Goal: Task Accomplishment & Management: Use online tool/utility

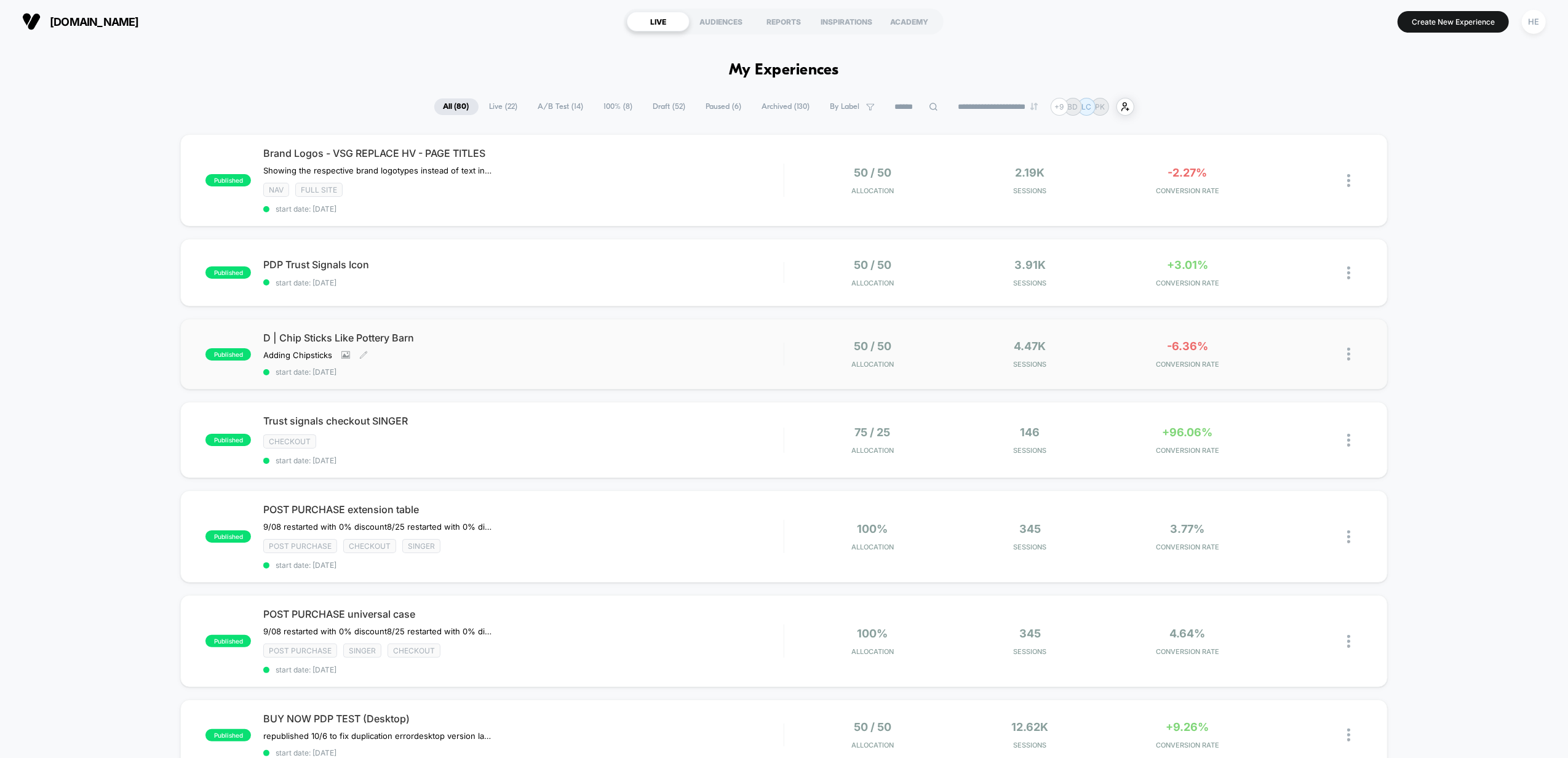
click at [599, 355] on div "Adding Chipsticks Click to view images Click to edit experience details Adding …" at bounding box center [445, 355] width 365 height 10
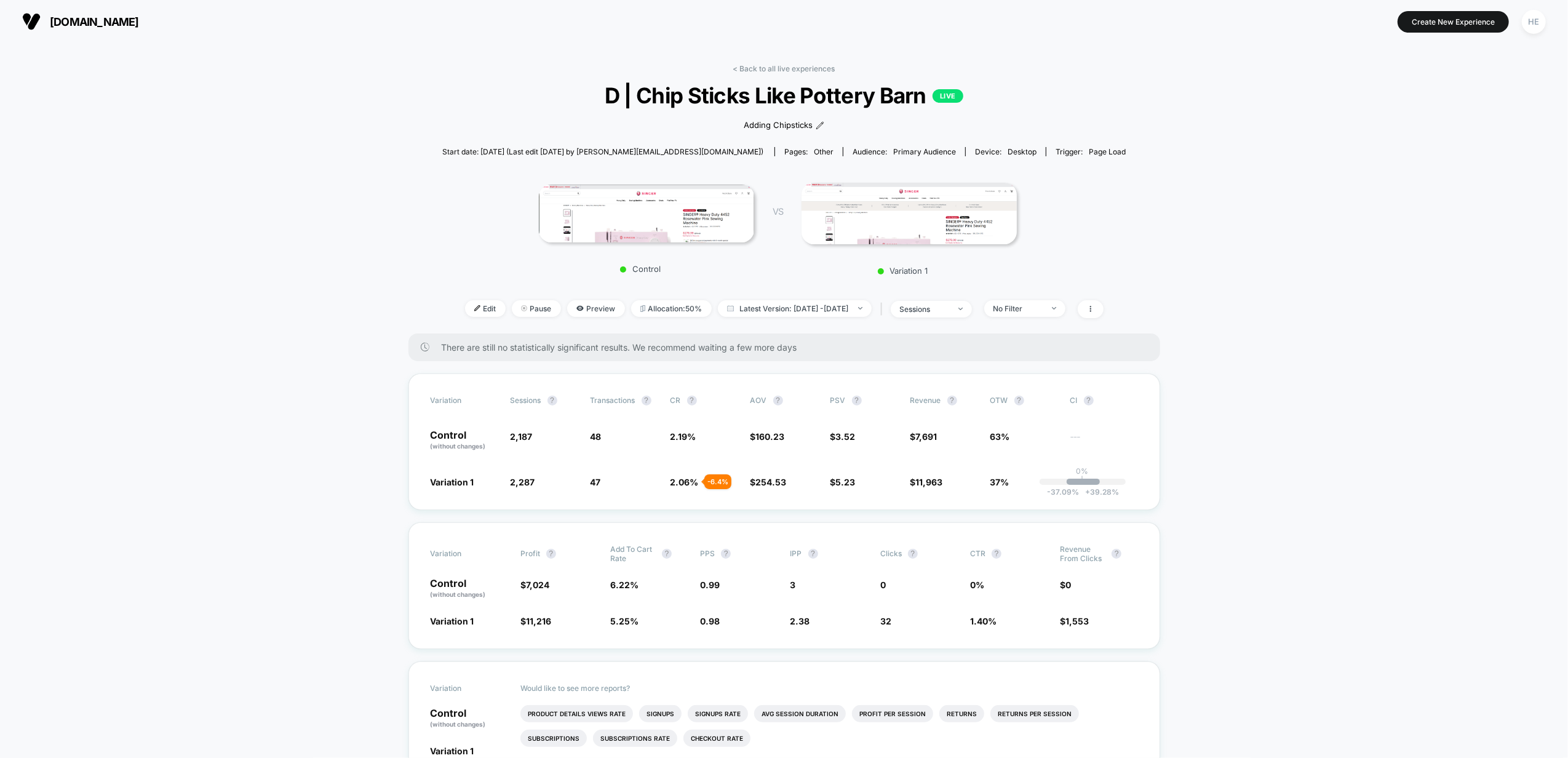
scroll to position [82, 0]
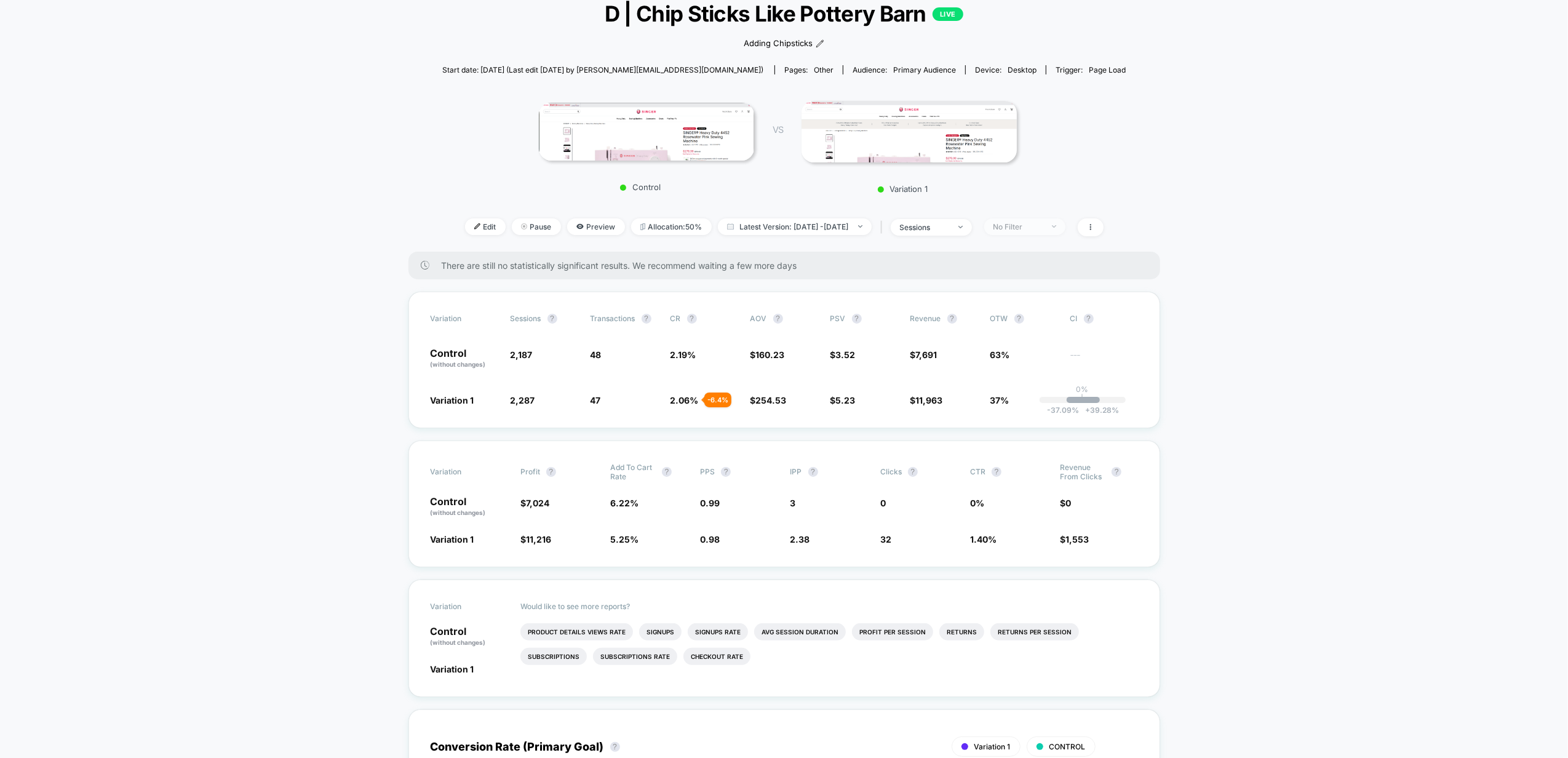
click at [1019, 227] on div "No Filter" at bounding box center [1018, 227] width 49 height 9
click at [1021, 227] on div "No Filter" at bounding box center [1018, 227] width 49 height 9
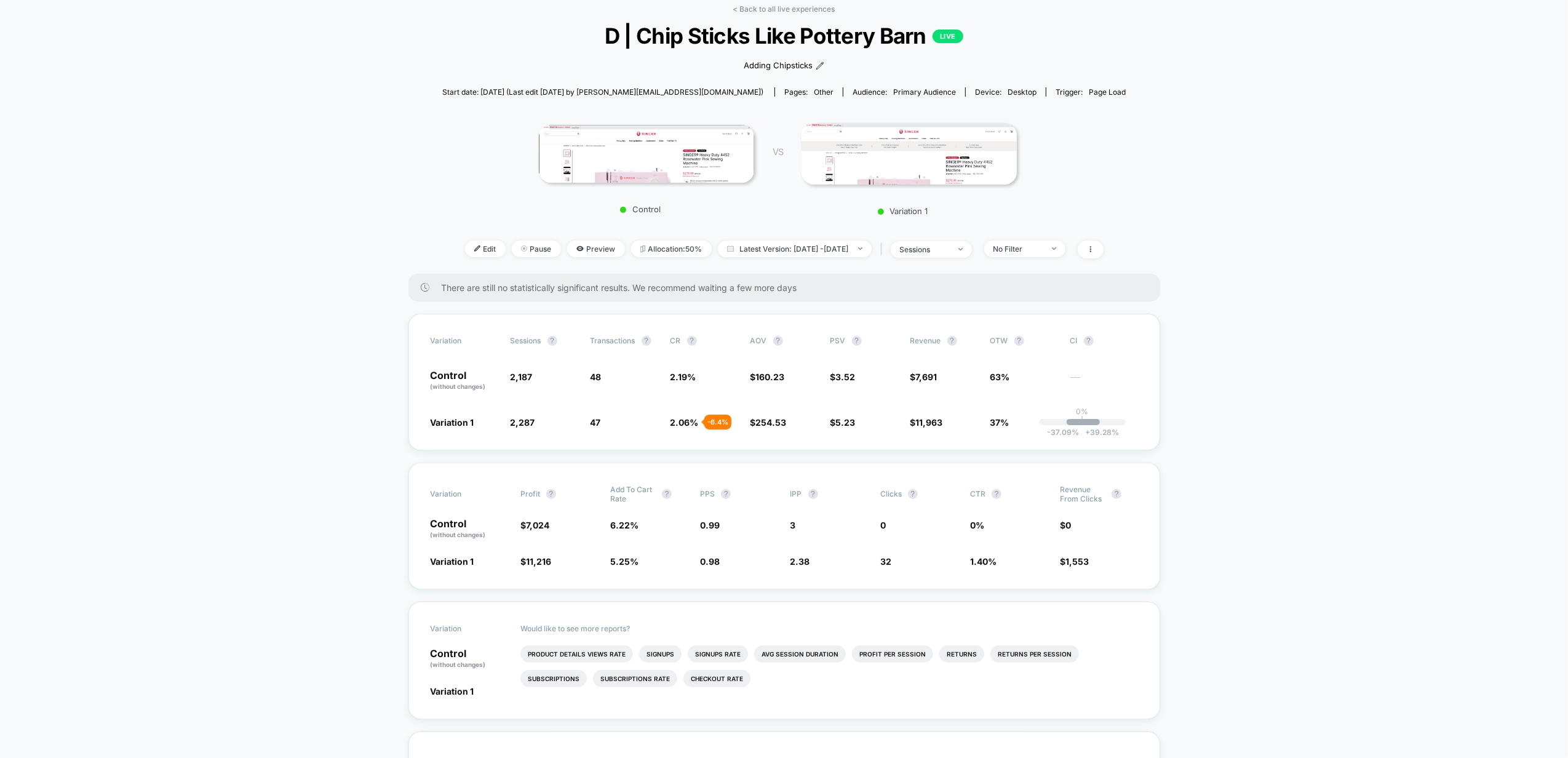
scroll to position [0, 0]
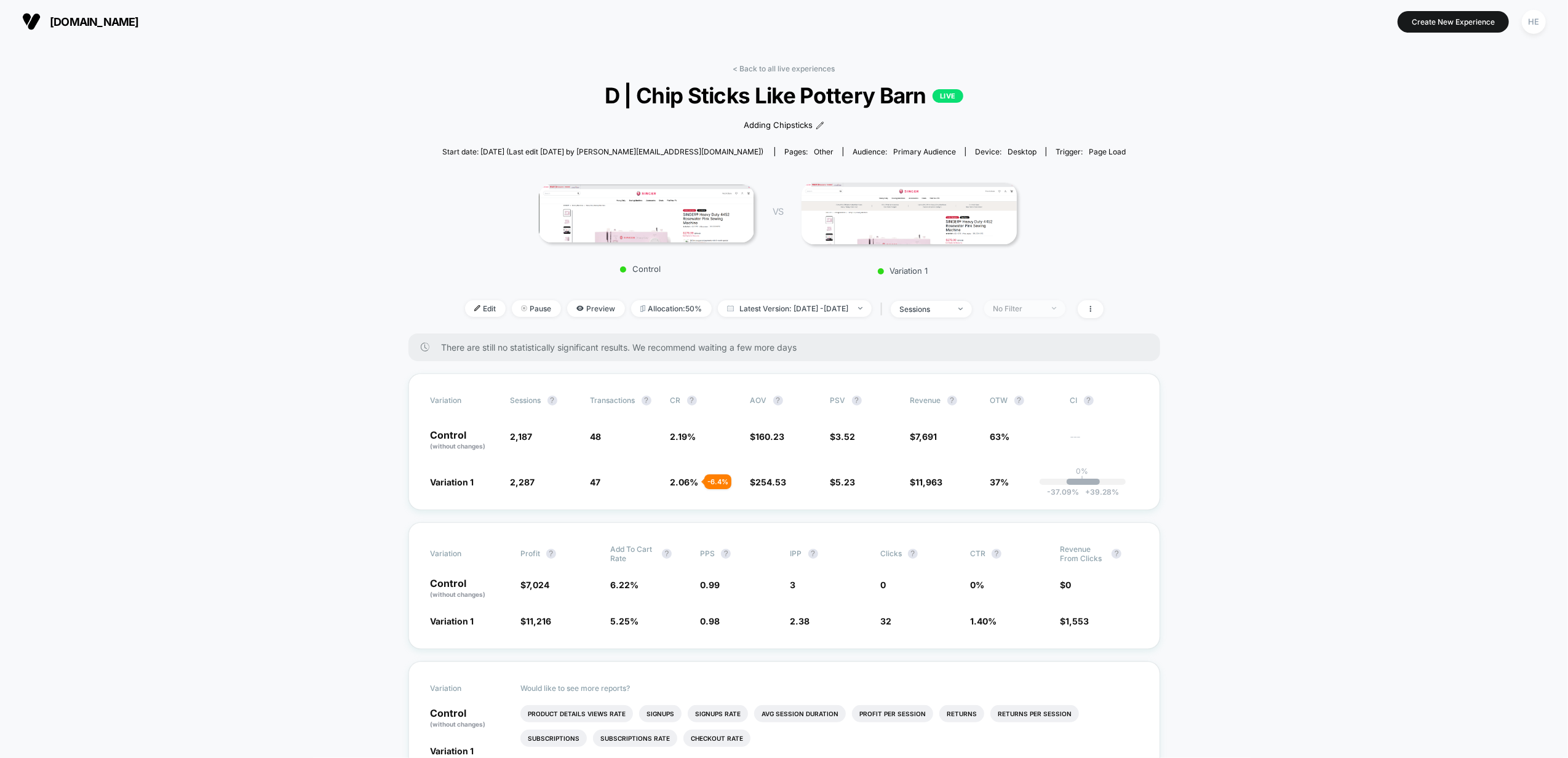
click at [1062, 308] on span "No Filter" at bounding box center [1025, 308] width 82 height 16
drag, startPoint x: 1145, startPoint y: 256, endPoint x: 1119, endPoint y: 259, distance: 26.2
click at [1104, 311] on span at bounding box center [1090, 309] width 25 height 18
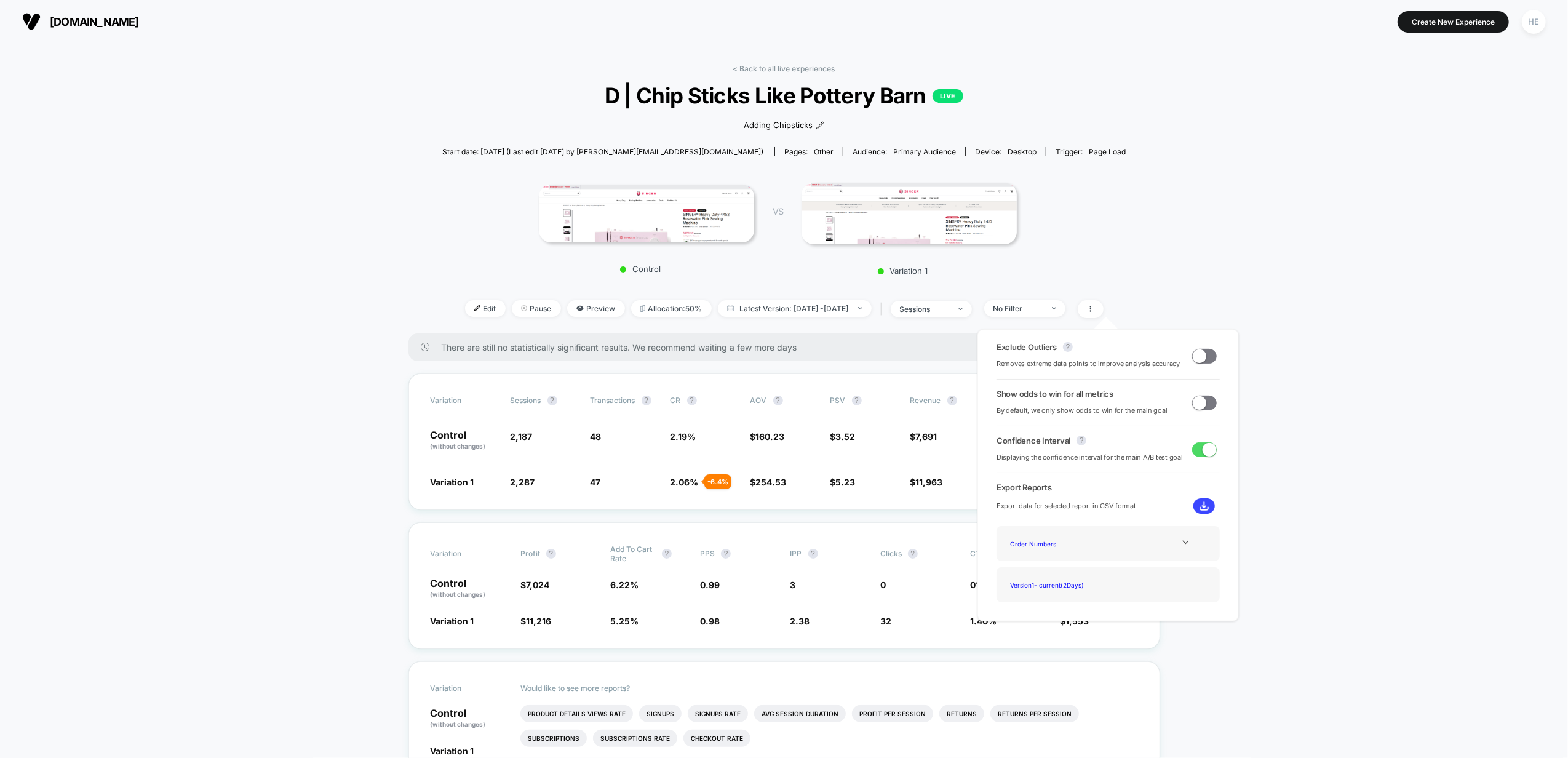
click at [1202, 366] on div "Exclude Outliers ? Removes extreme data points to improve analysis accuracy" at bounding box center [1108, 355] width 223 height 28
drag, startPoint x: 1204, startPoint y: 345, endPoint x: 1209, endPoint y: 351, distance: 7.8
click at [1204, 347] on div "Exclude Outliers ? Removes extreme data points to improve analysis accuracy" at bounding box center [1108, 355] width 223 height 28
click at [1202, 355] on span at bounding box center [1199, 355] width 14 height 14
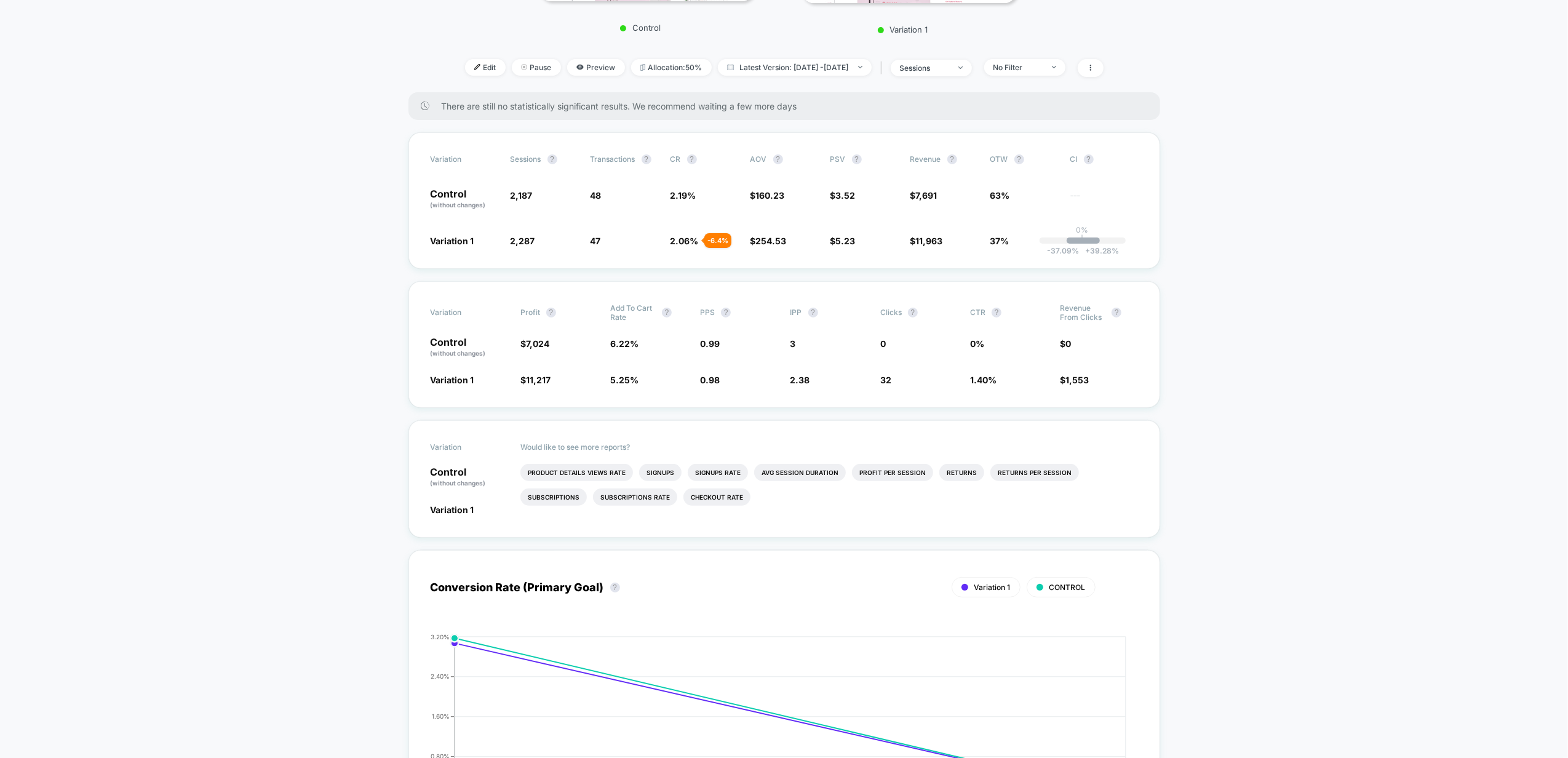
scroll to position [246, 0]
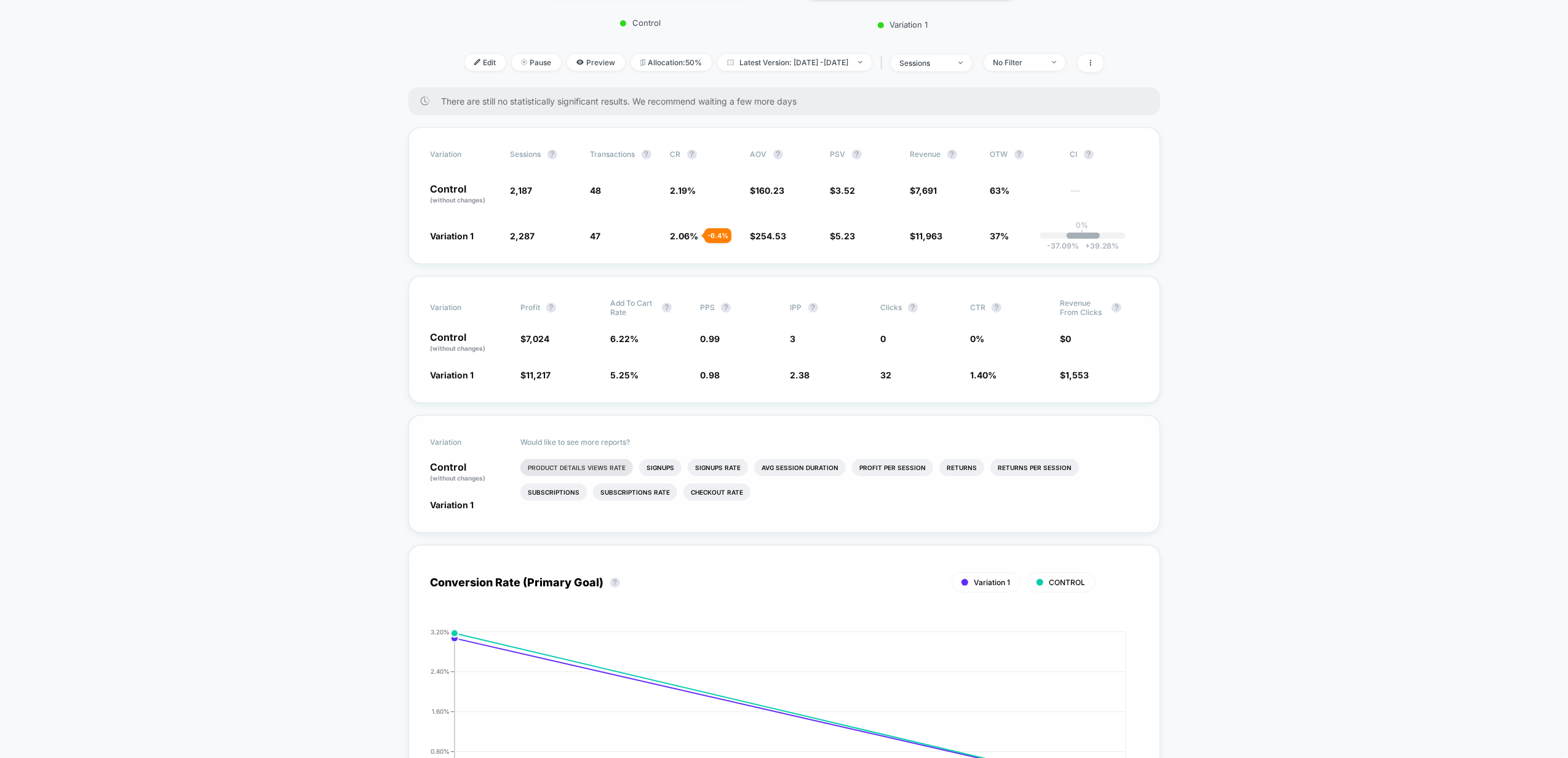
click at [538, 473] on li "Product Details Views Rate" at bounding box center [577, 467] width 112 height 17
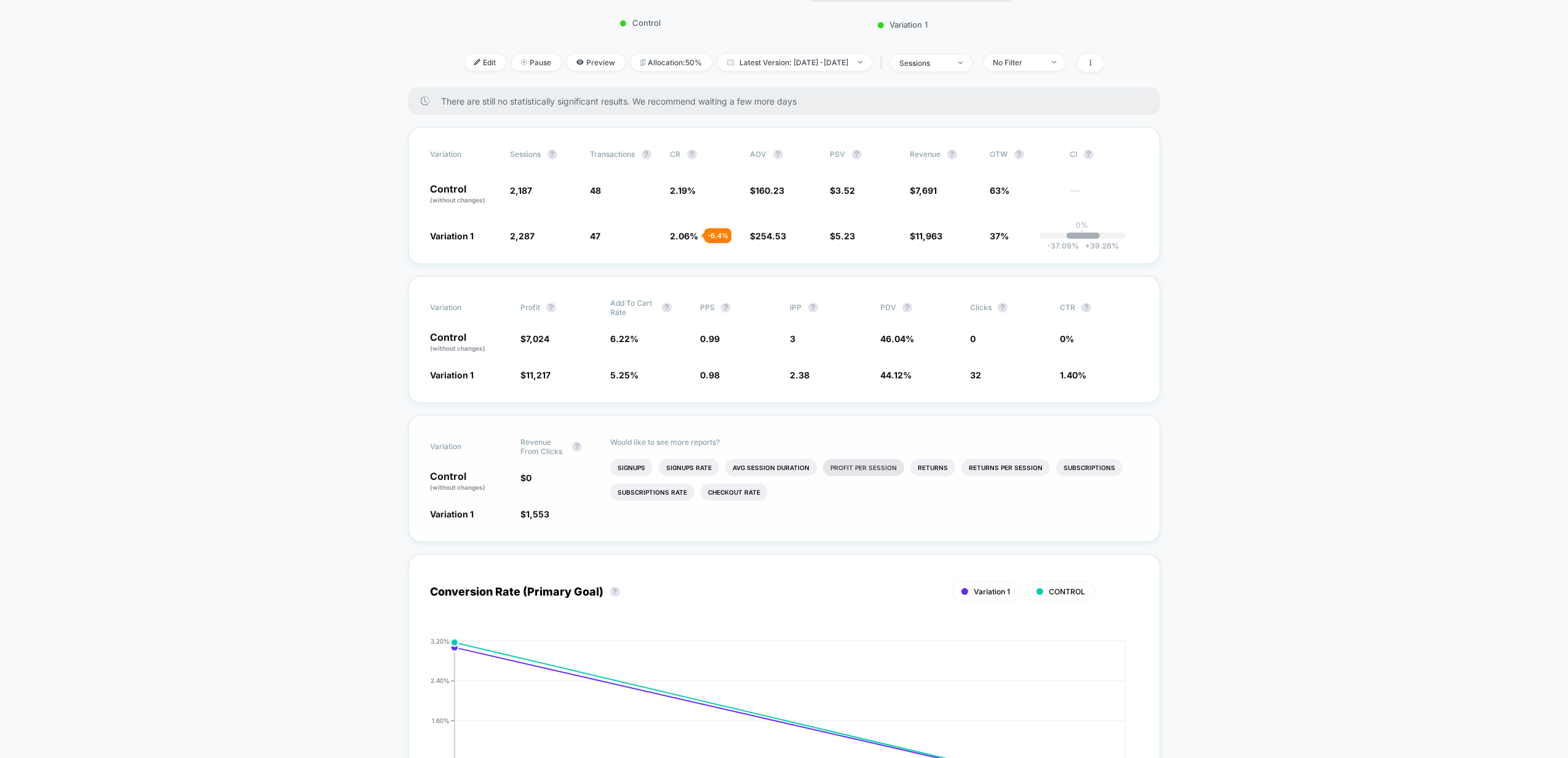
click at [846, 475] on li "Profit Per Session" at bounding box center [864, 467] width 82 height 17
click at [803, 493] on li "Checkout Rate" at bounding box center [824, 491] width 67 height 17
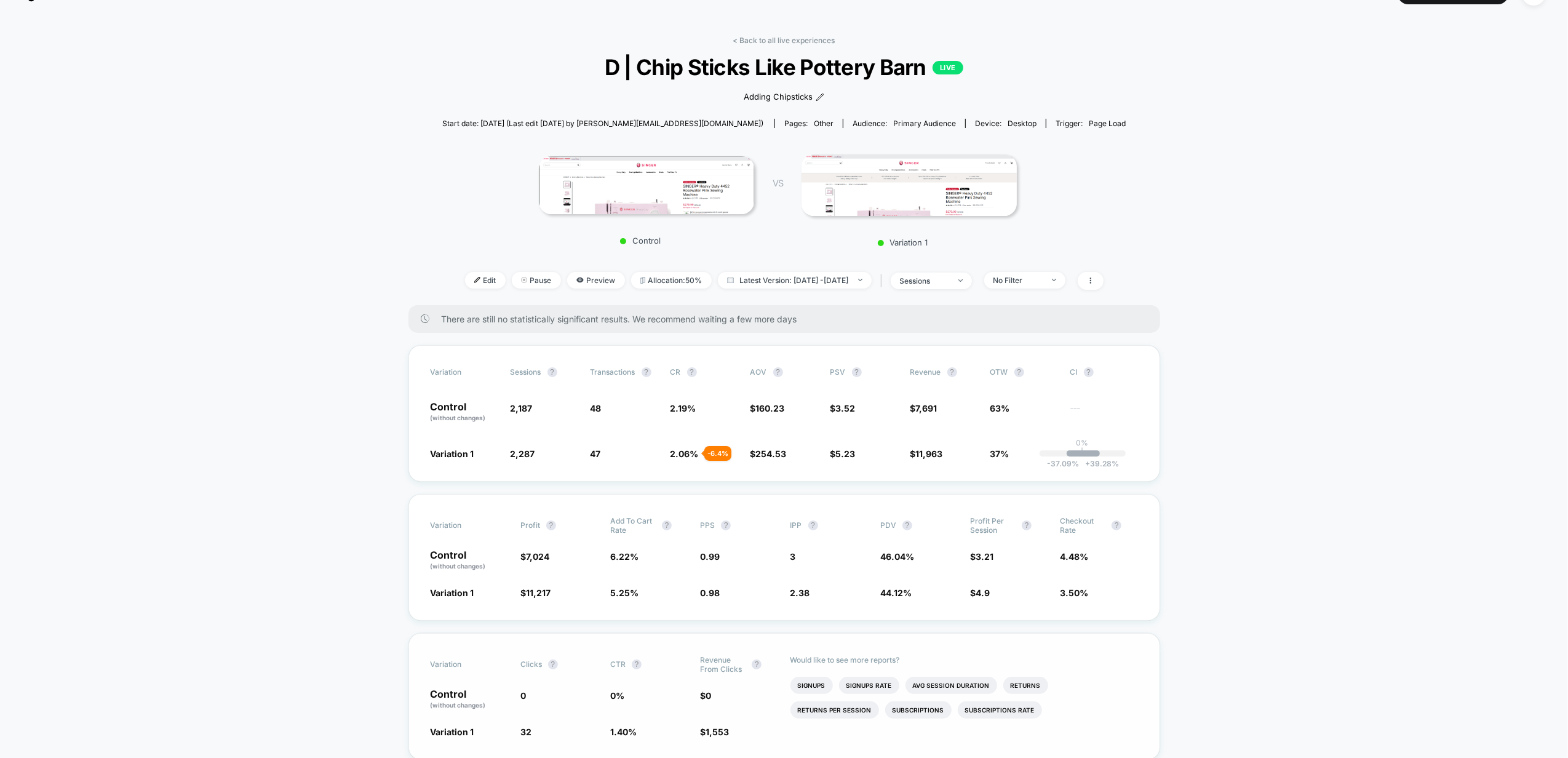
scroll to position [0, 0]
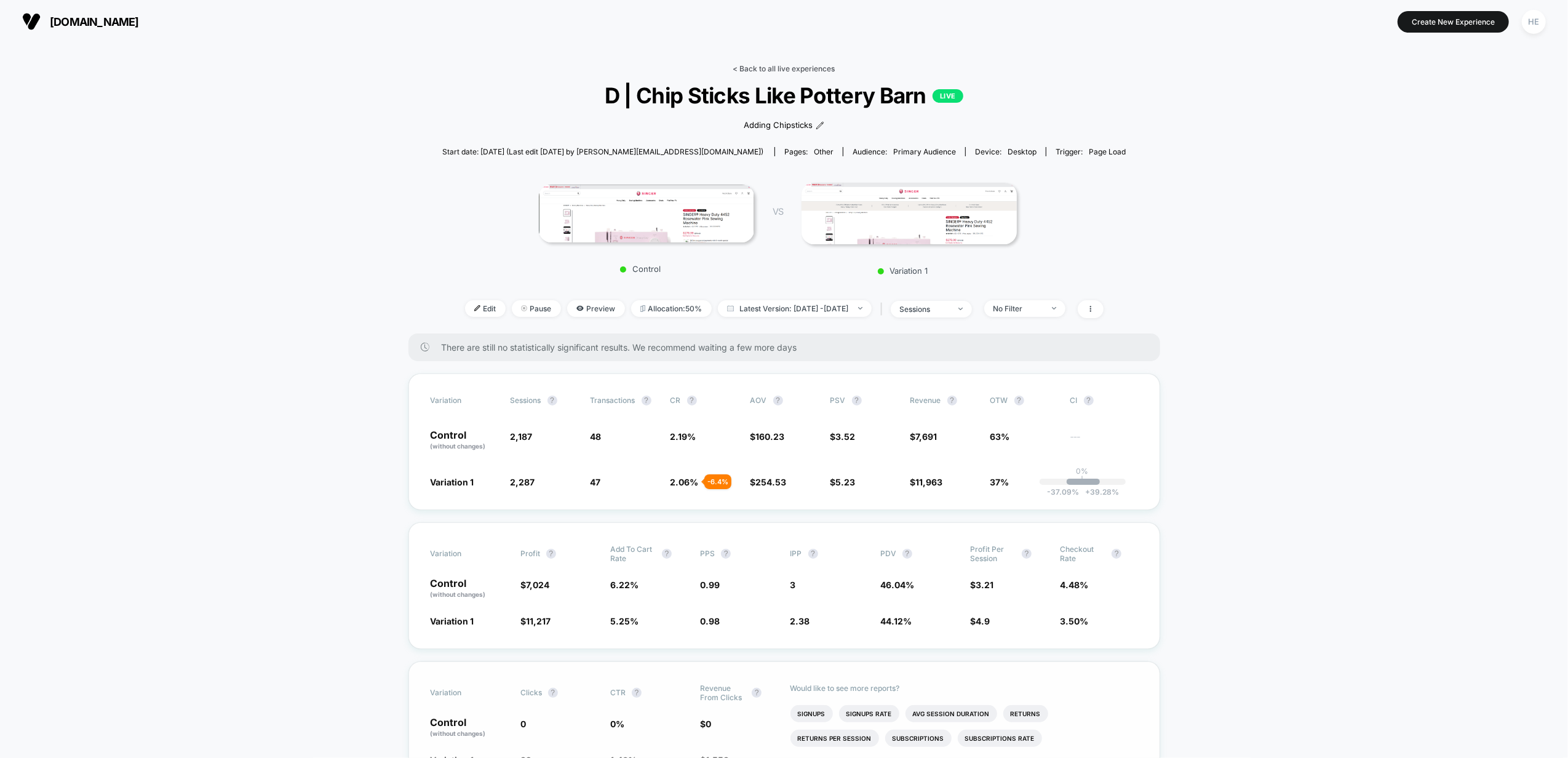
click at [775, 69] on link "< Back to all live experiences" at bounding box center [784, 69] width 102 height 9
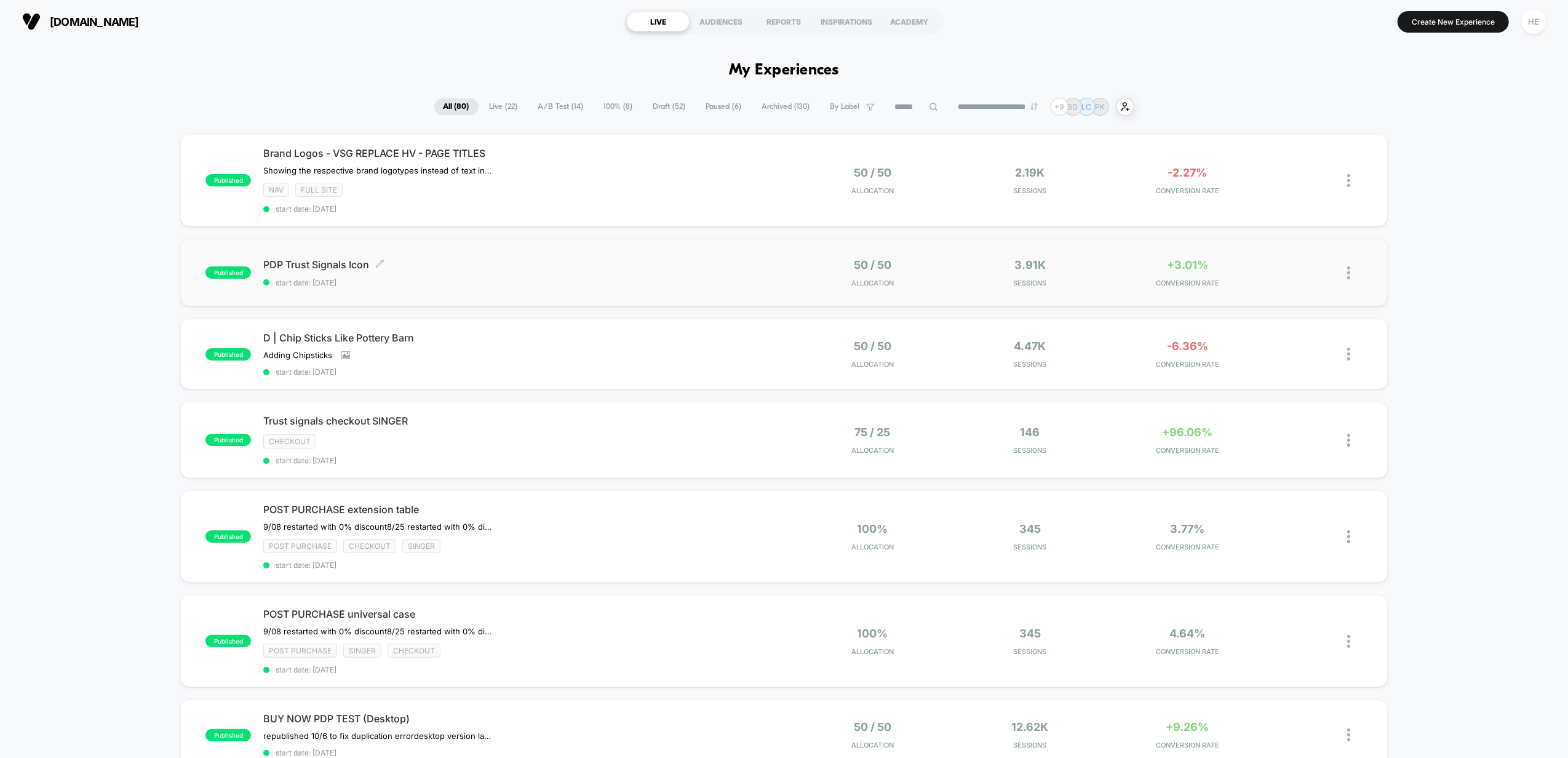
click at [489, 282] on span "start date: [DATE]" at bounding box center [523, 283] width 521 height 9
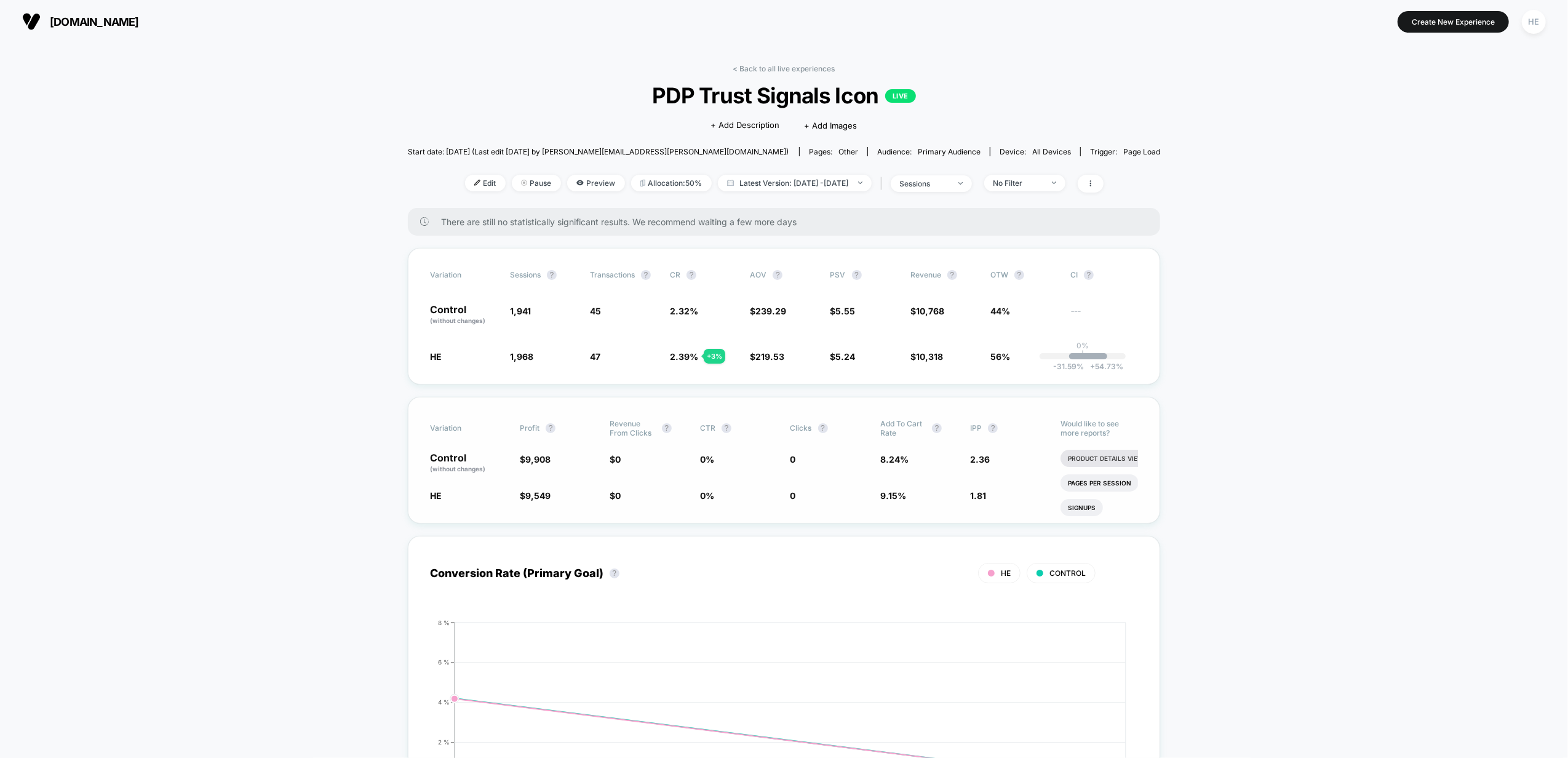
click at [1098, 461] on li "Product Details Views Rate" at bounding box center [1116, 458] width 112 height 17
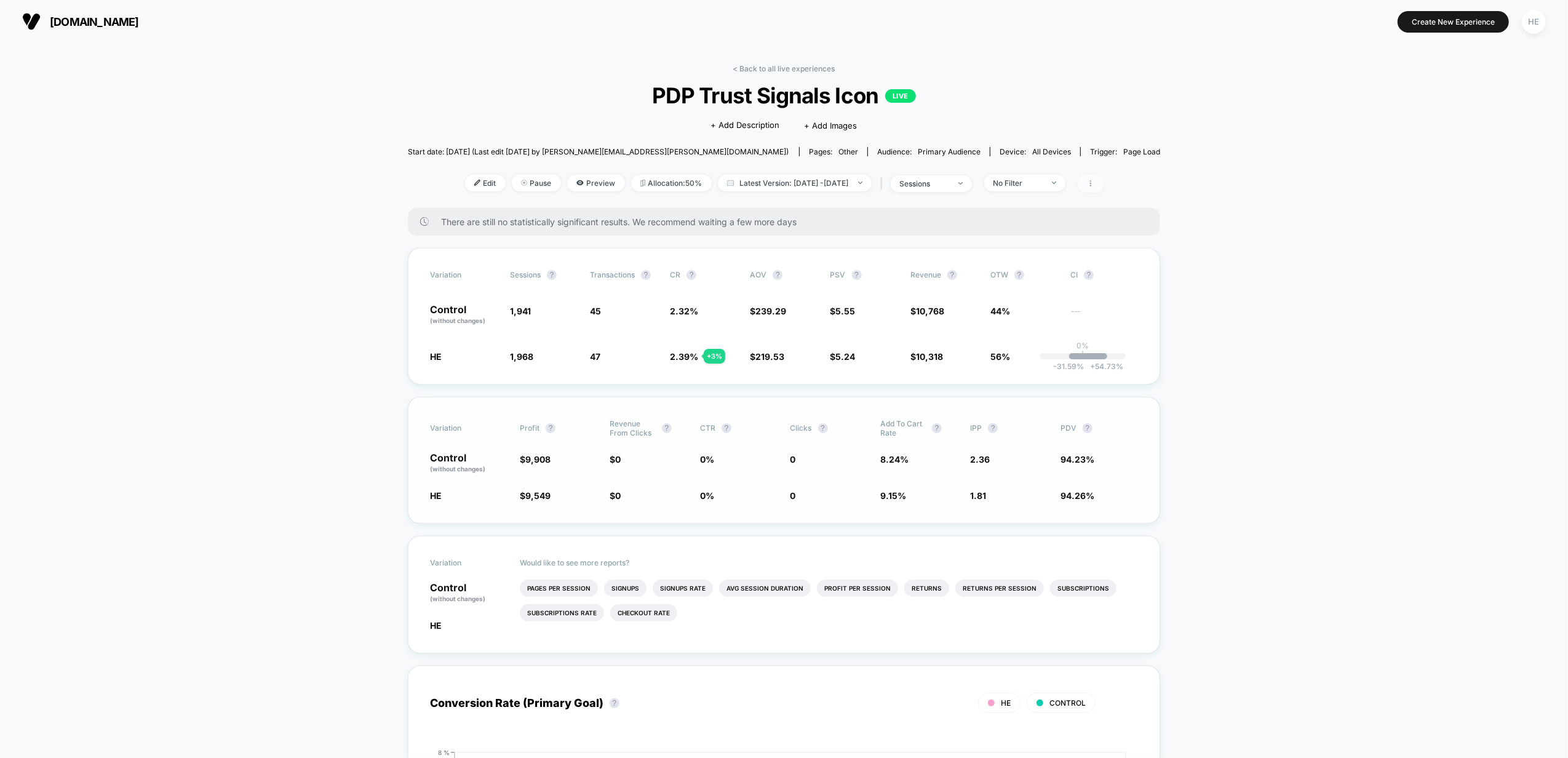
click at [1103, 180] on span at bounding box center [1090, 184] width 25 height 18
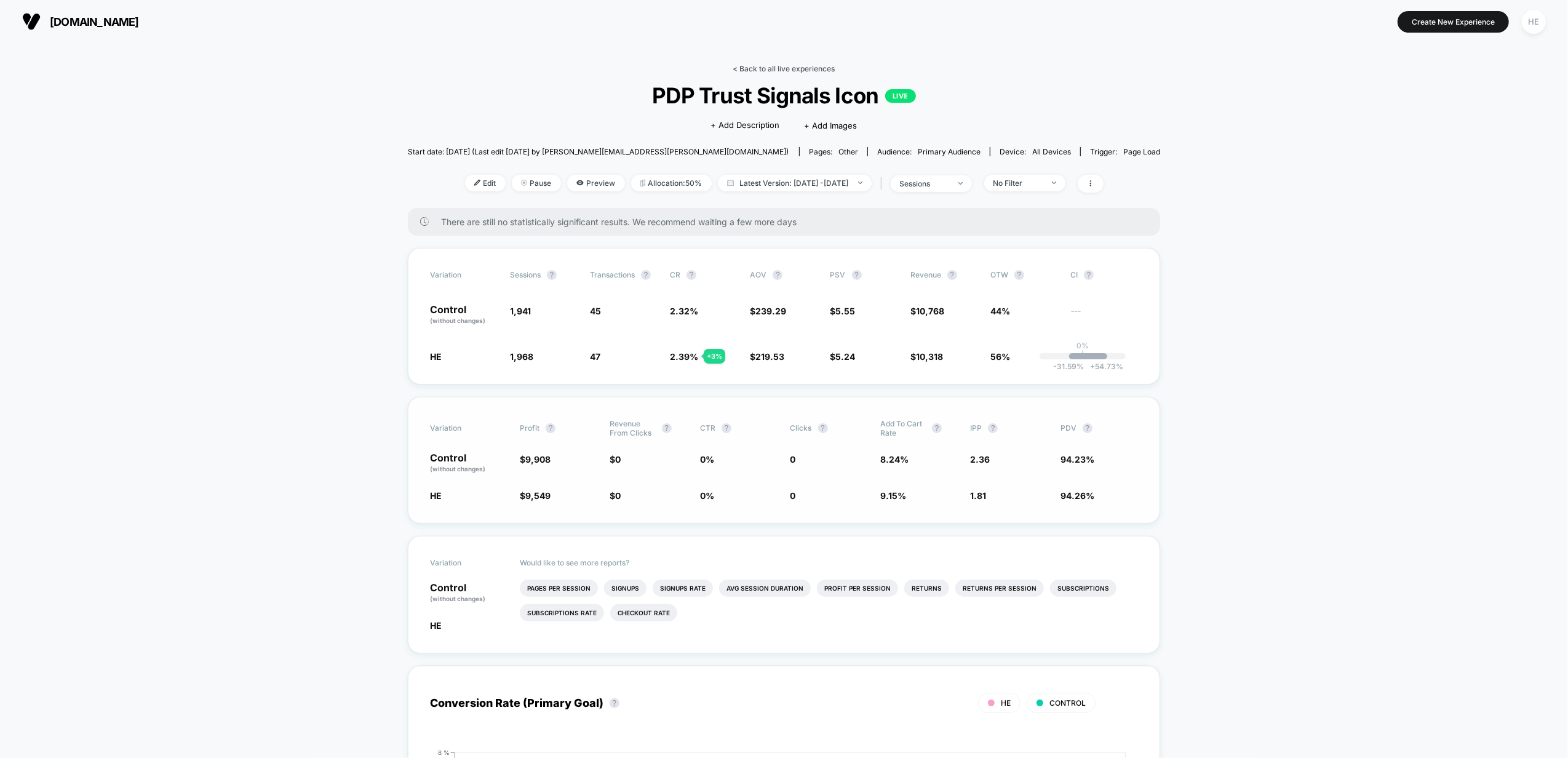
click at [800, 72] on link "< Back to all live experiences" at bounding box center [784, 69] width 102 height 9
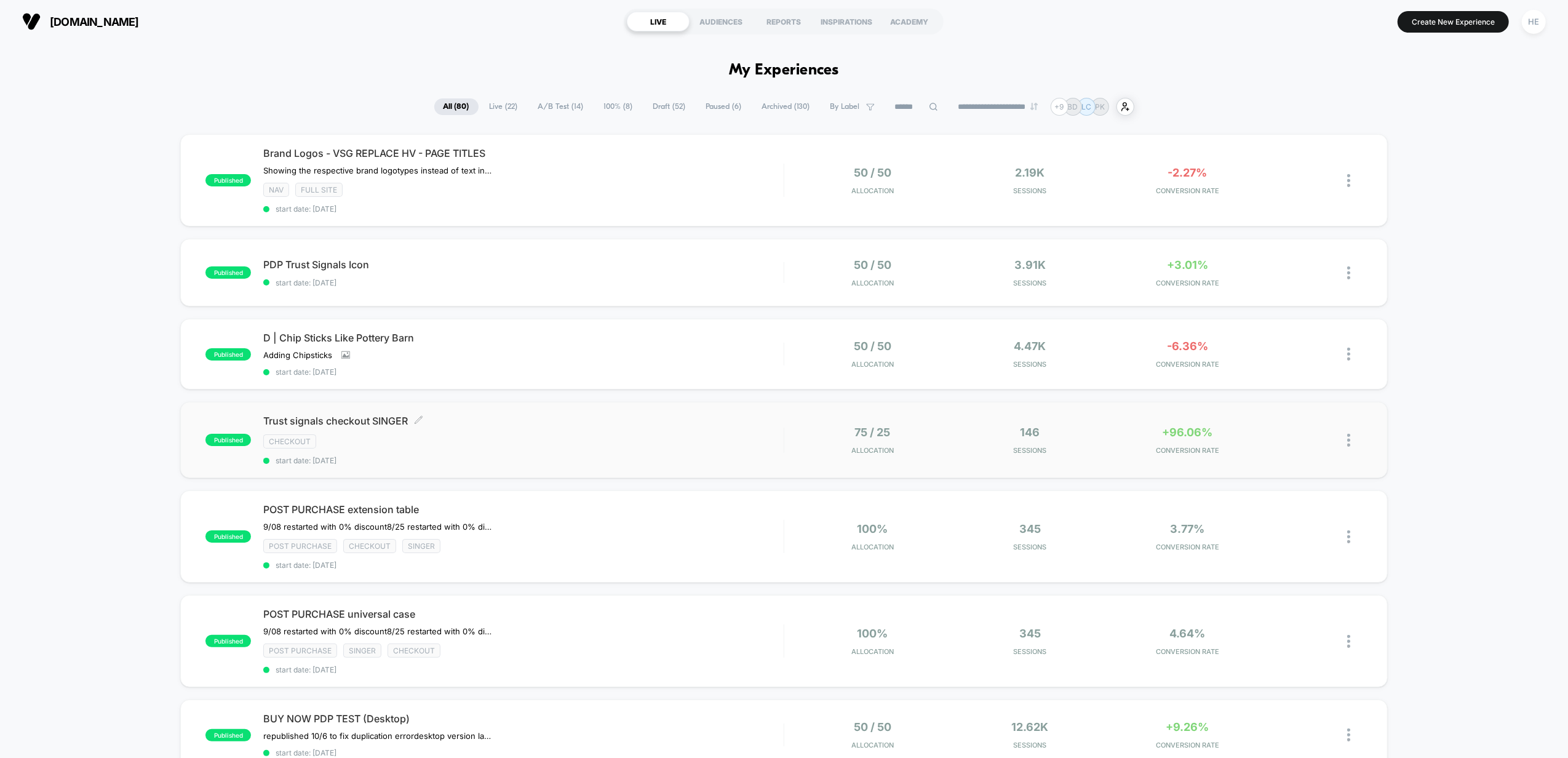
click at [718, 449] on div "Trust signals checkout SINGER Click to edit experience details Click to edit ex…" at bounding box center [523, 440] width 521 height 51
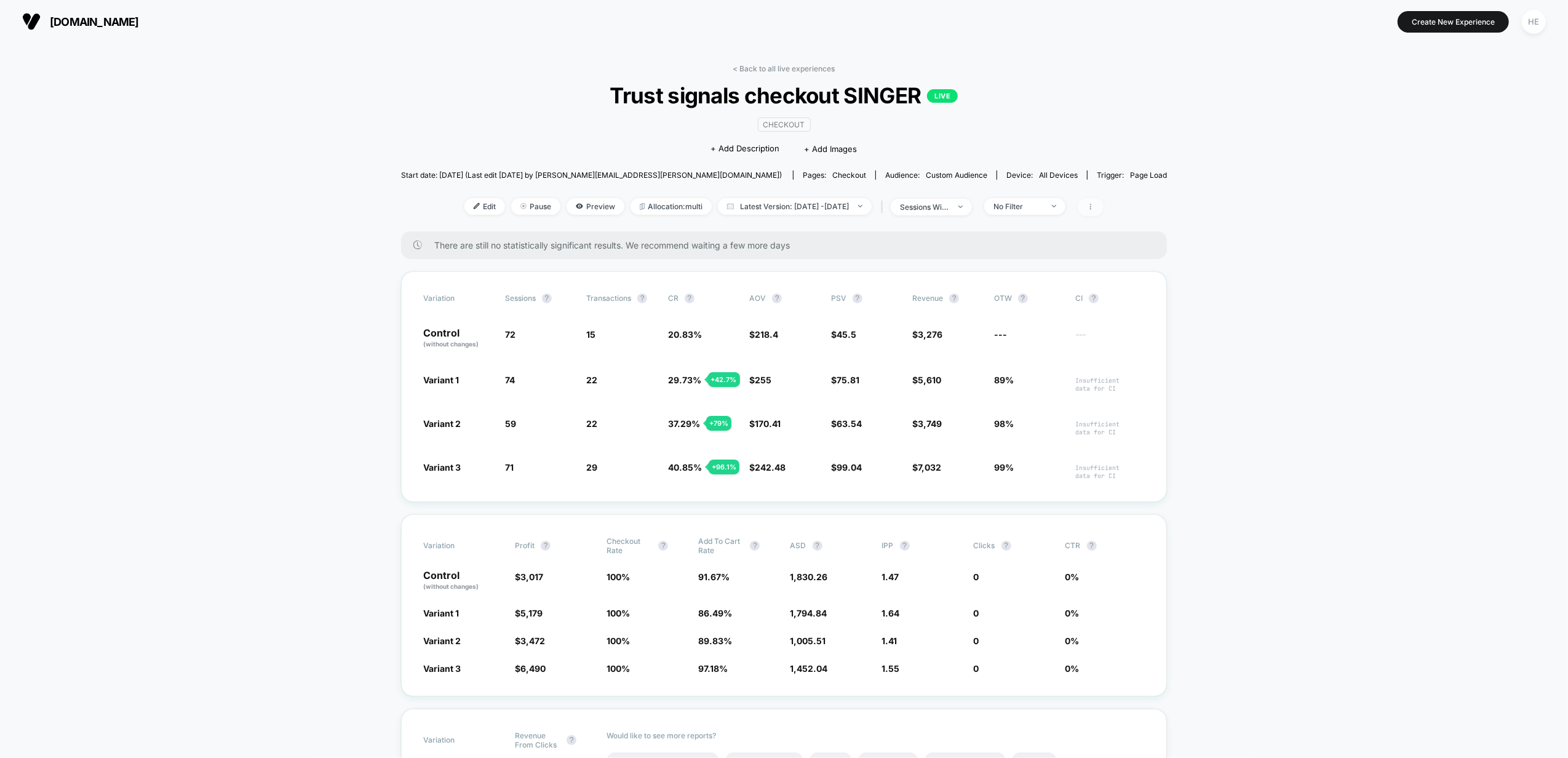
drag, startPoint x: 1096, startPoint y: 202, endPoint x: 1102, endPoint y: 205, distance: 6.7
click at [1098, 203] on span at bounding box center [1090, 207] width 25 height 18
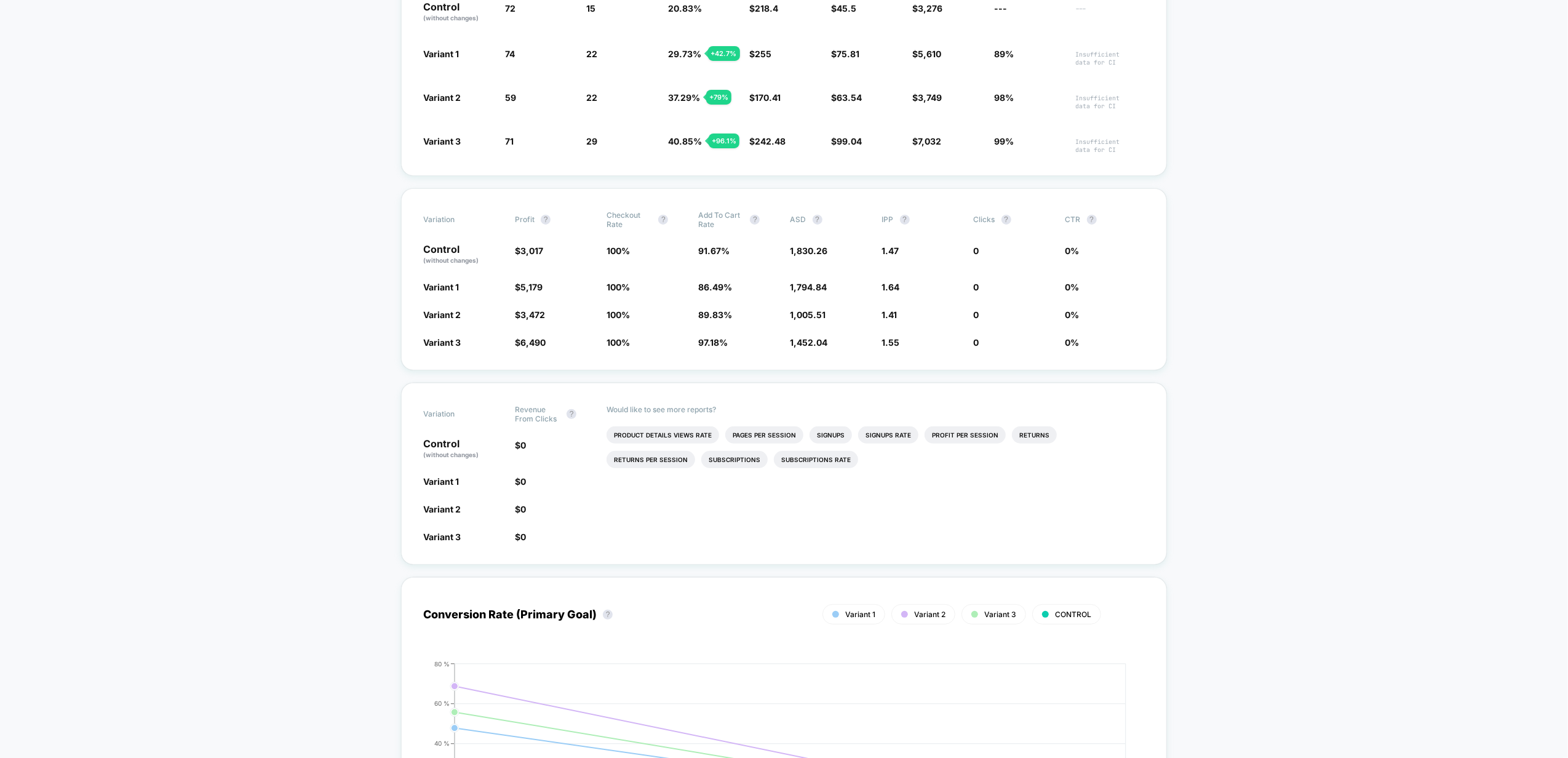
scroll to position [328, 0]
click at [986, 436] on li "Profit Per Session" at bounding box center [965, 432] width 82 height 17
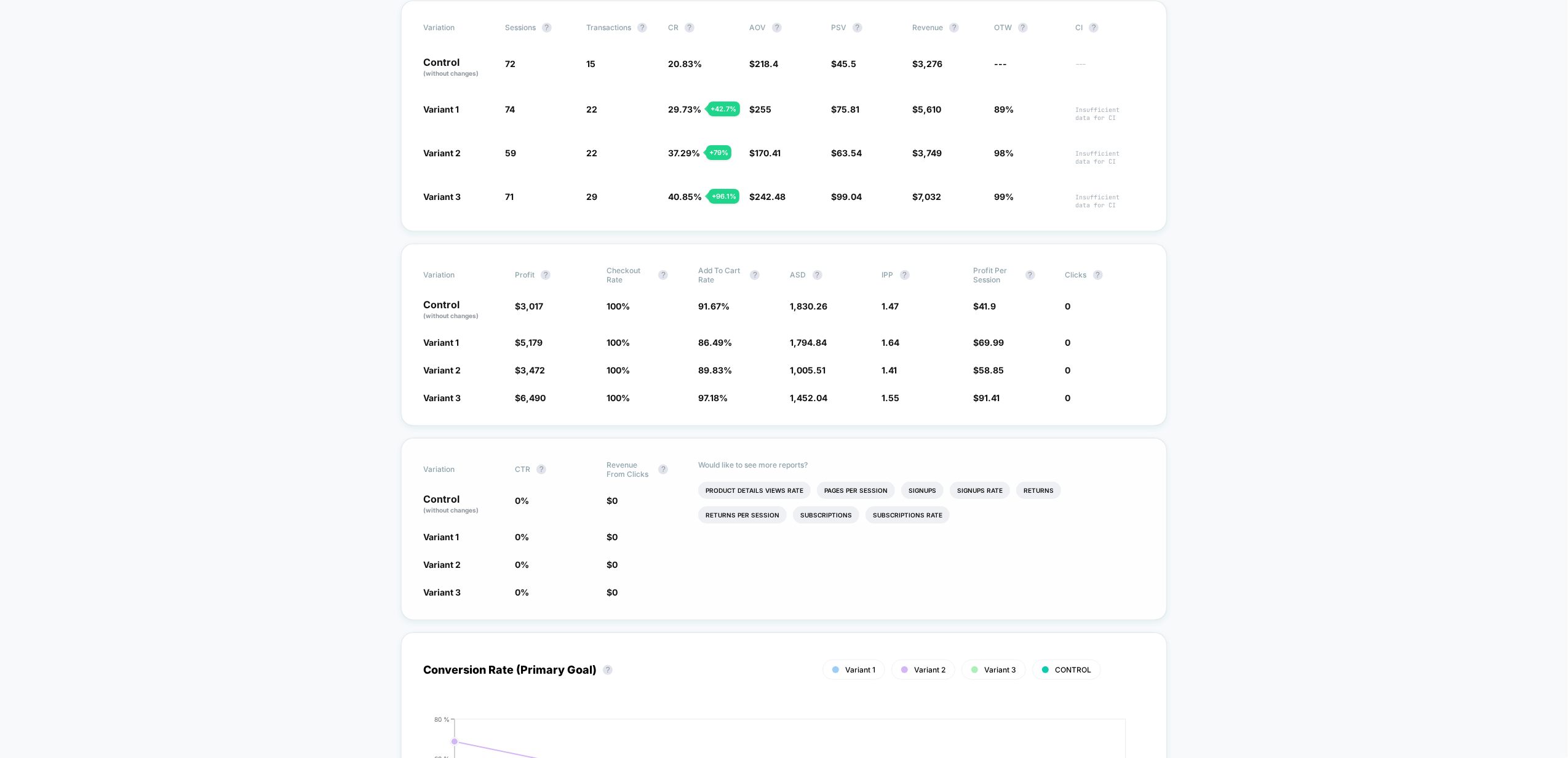
scroll to position [0, 0]
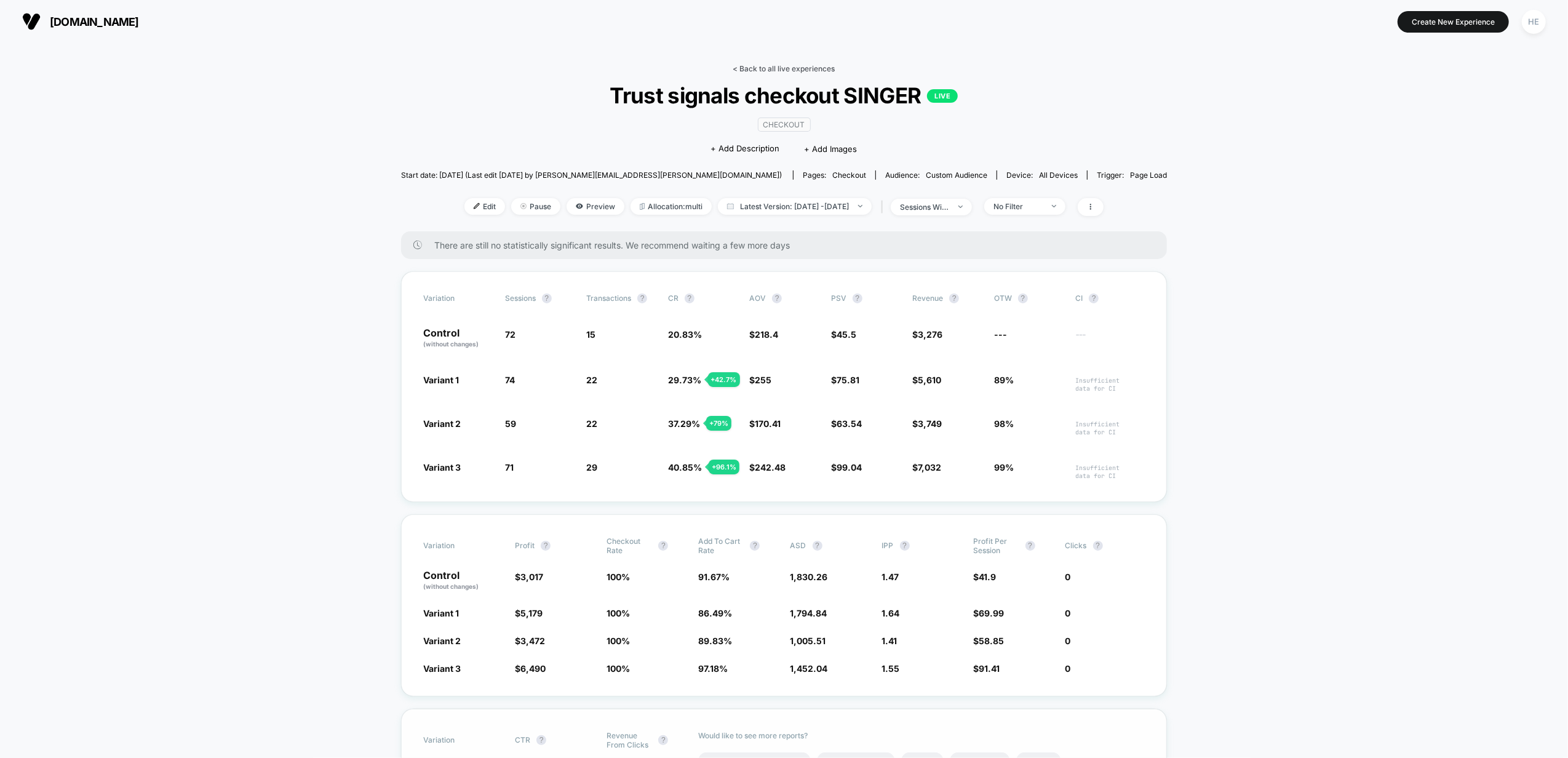
click at [796, 69] on link "< Back to all live experiences" at bounding box center [784, 69] width 102 height 9
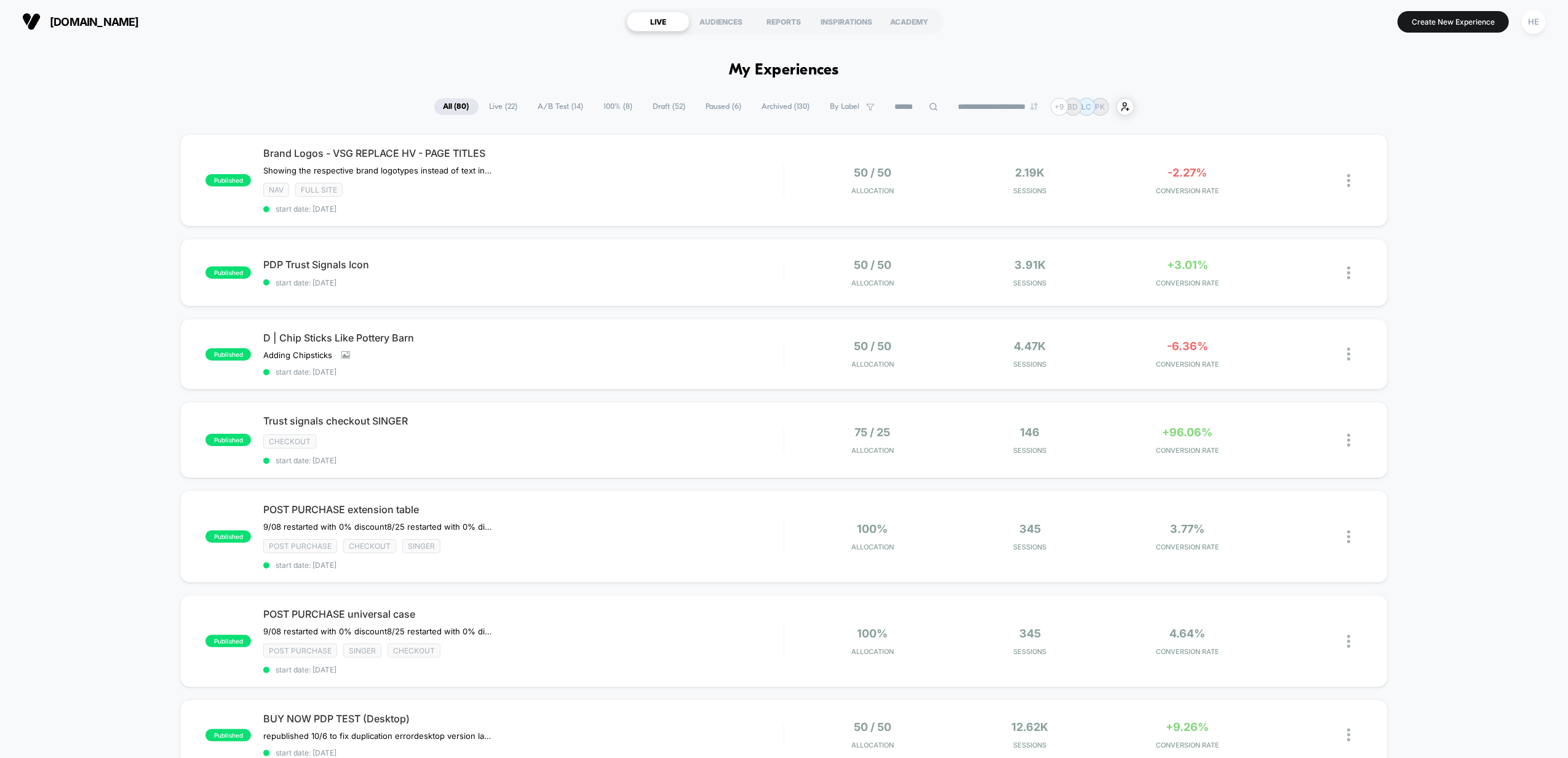
click at [503, 103] on span "Live ( 22 )" at bounding box center [504, 107] width 47 height 16
click at [648, 175] on div "Brand Logos - VSG REPLACE HV - PAGE TITLES ﻿Showing the respective brand logoty…" at bounding box center [523, 180] width 521 height 66
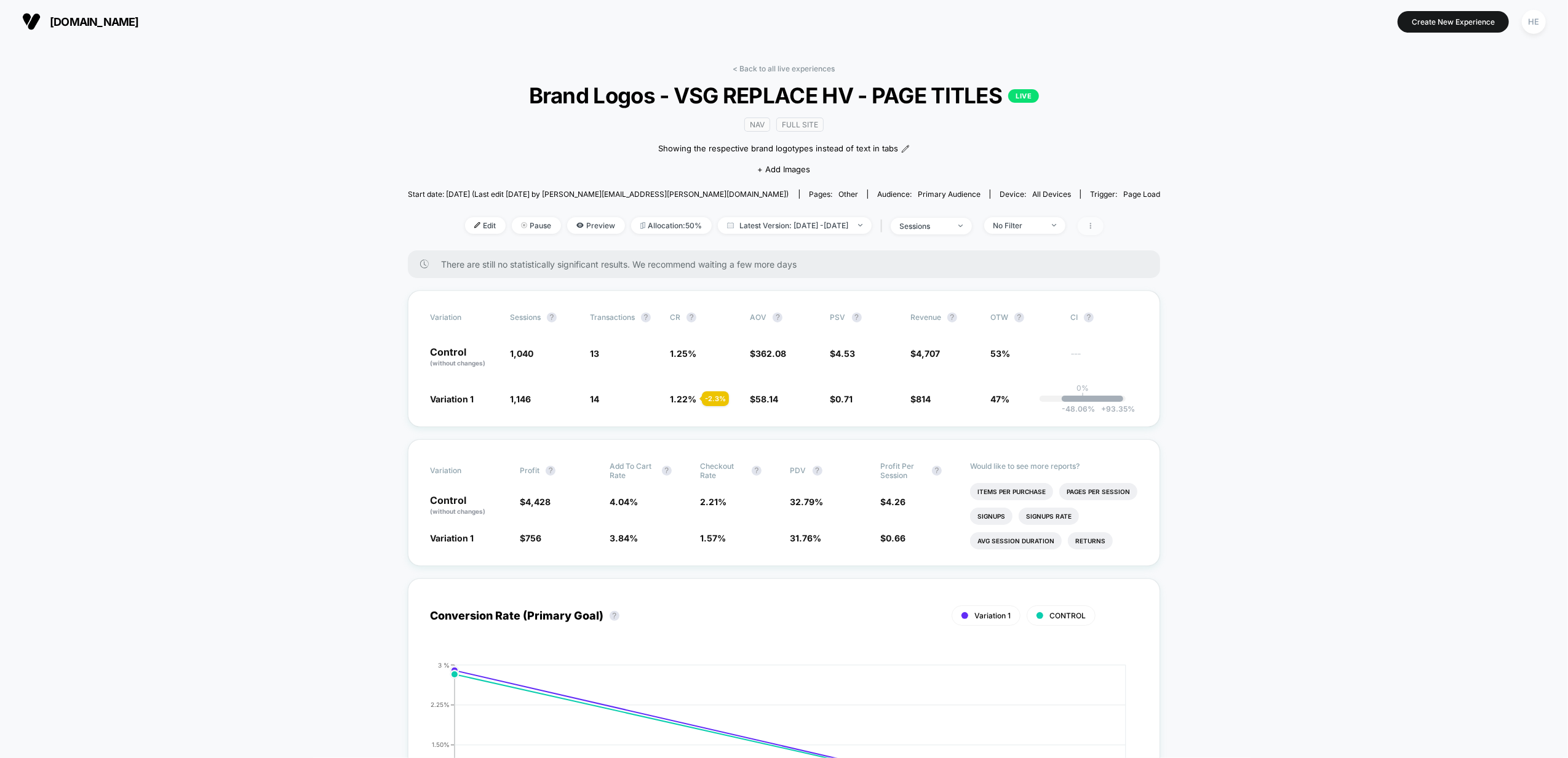
click at [1096, 227] on span at bounding box center [1090, 226] width 25 height 18
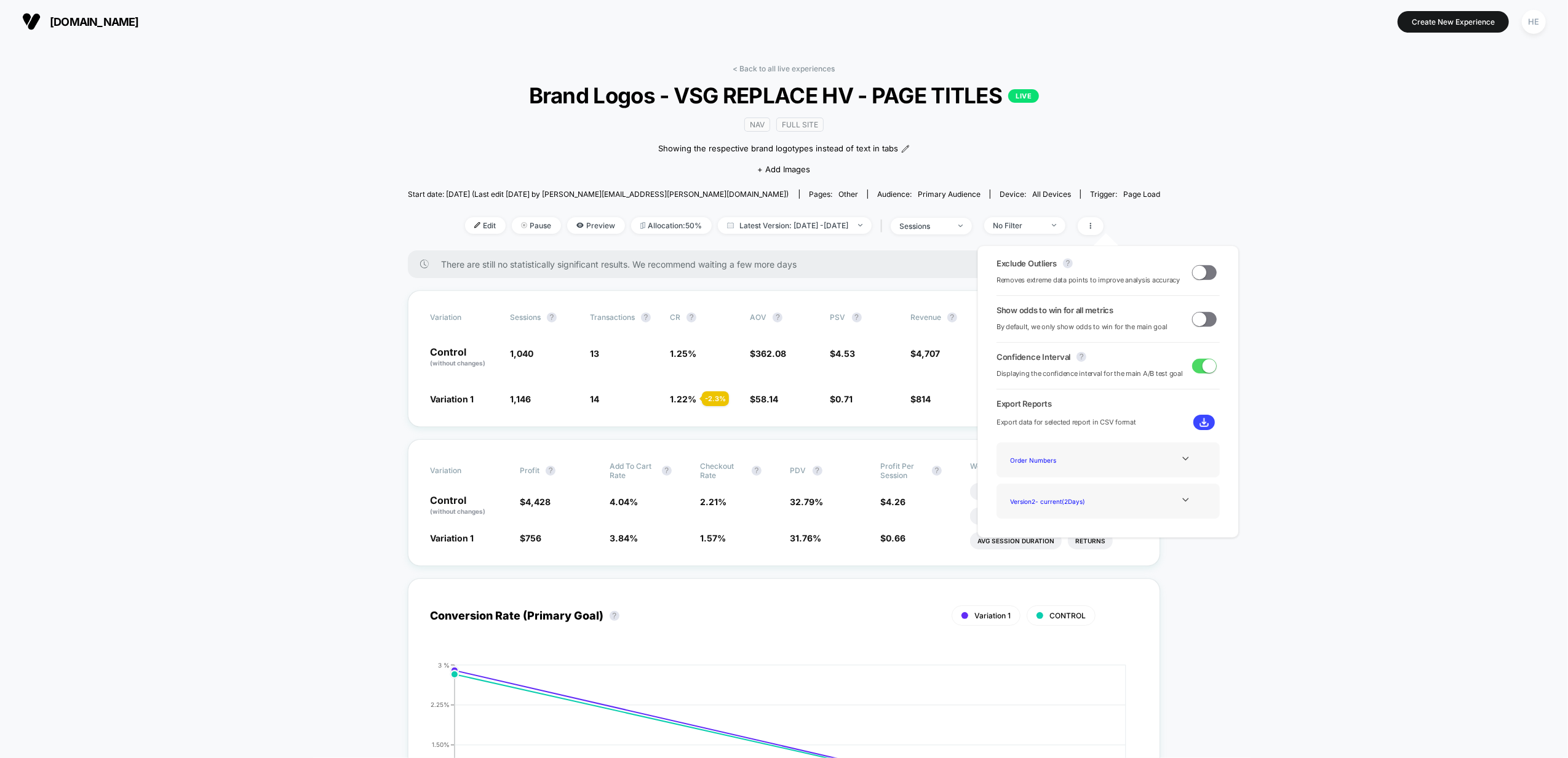
click at [1199, 275] on span at bounding box center [1199, 271] width 14 height 14
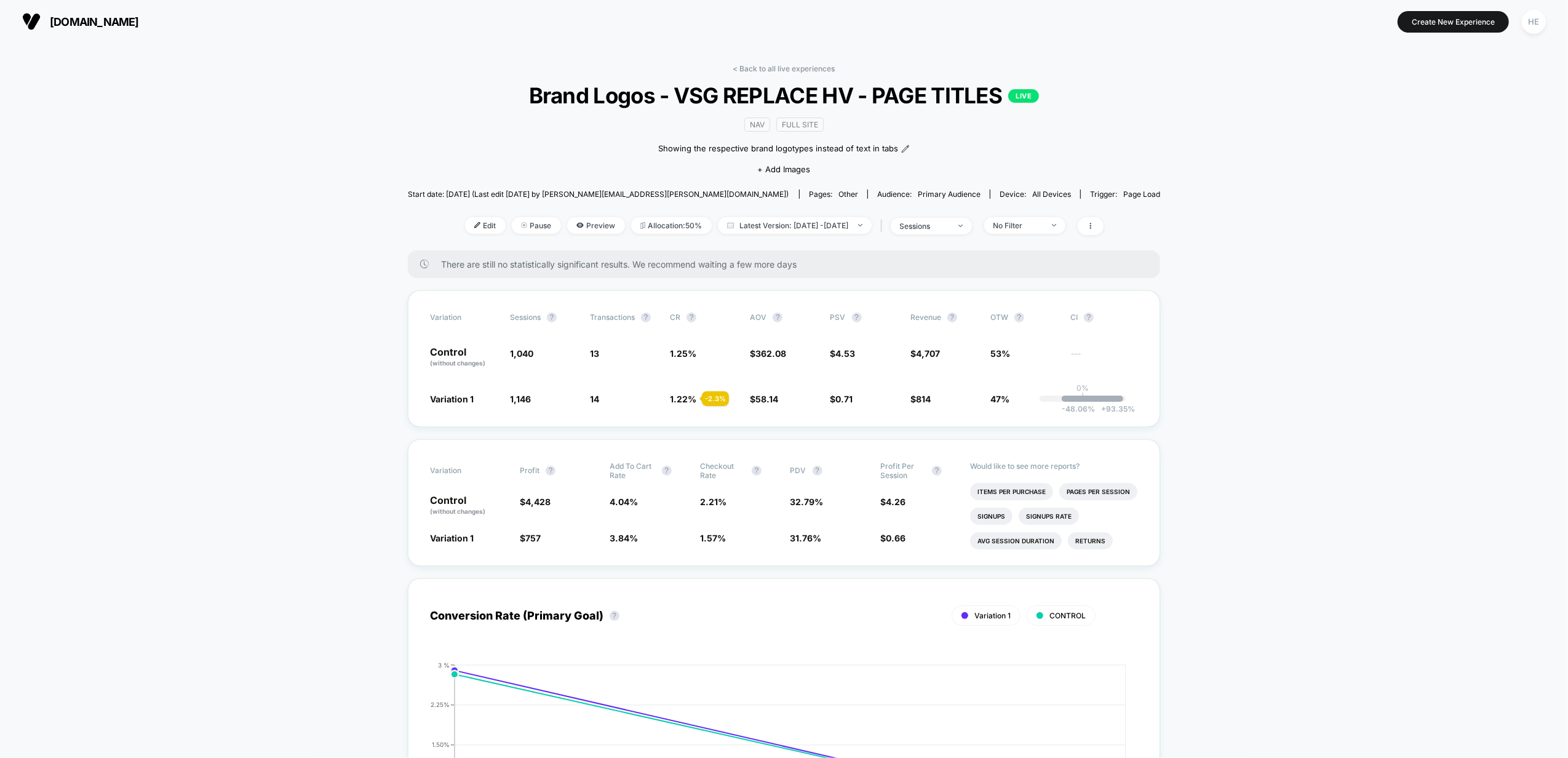
click at [655, 193] on span "Start date: [DATE] (Last edit [DATE] by [PERSON_NAME][EMAIL_ADDRESS][PERSON_NAM…" at bounding box center [599, 194] width 381 height 9
drag, startPoint x: 542, startPoint y: 182, endPoint x: 743, endPoint y: 194, distance: 201.4
click at [743, 194] on div "Start date: [DATE] (Last edit [DATE] by [PERSON_NAME][EMAIL_ADDRESS][PERSON_NAM…" at bounding box center [784, 194] width 753 height 22
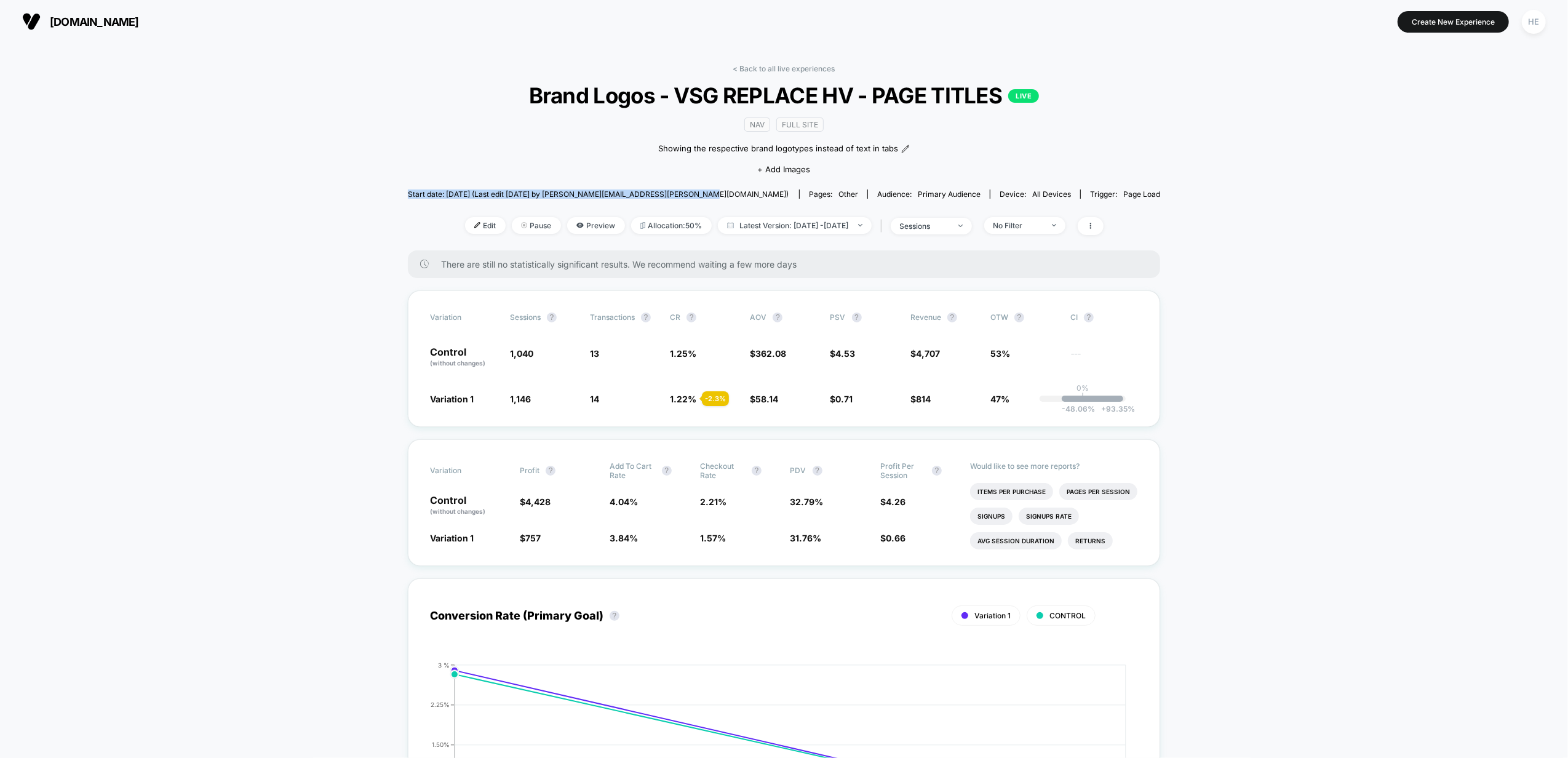
click at [743, 194] on span "Start date: [DATE] (Last edit [DATE] by [PERSON_NAME][EMAIL_ADDRESS][PERSON_NAM…" at bounding box center [599, 194] width 381 height 9
drag, startPoint x: 744, startPoint y: 192, endPoint x: 454, endPoint y: 199, distance: 290.1
click at [454, 199] on div "Start date: [DATE] (Last edit [DATE] by [PERSON_NAME][EMAIL_ADDRESS][PERSON_NAM…" at bounding box center [784, 194] width 753 height 22
drag, startPoint x: 454, startPoint y: 199, endPoint x: 382, endPoint y: 213, distance: 73.3
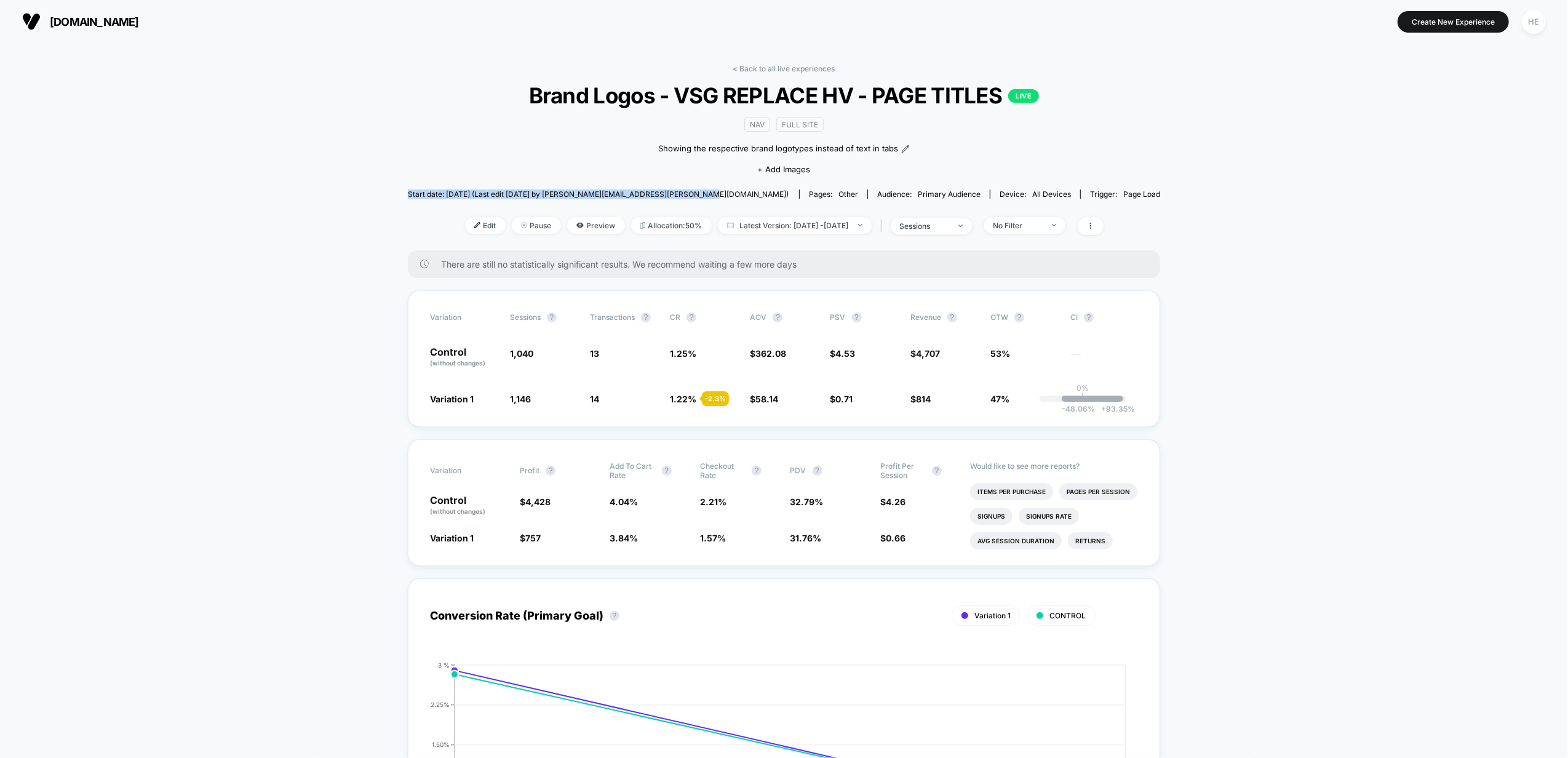
drag, startPoint x: 453, startPoint y: 200, endPoint x: 744, endPoint y: 188, distance: 291.2
click at [744, 188] on div "Start date: [DATE] (Last edit [DATE] by [PERSON_NAME][EMAIL_ADDRESS][PERSON_NAM…" at bounding box center [784, 194] width 753 height 22
click at [465, 227] on span "Edit" at bounding box center [485, 225] width 41 height 16
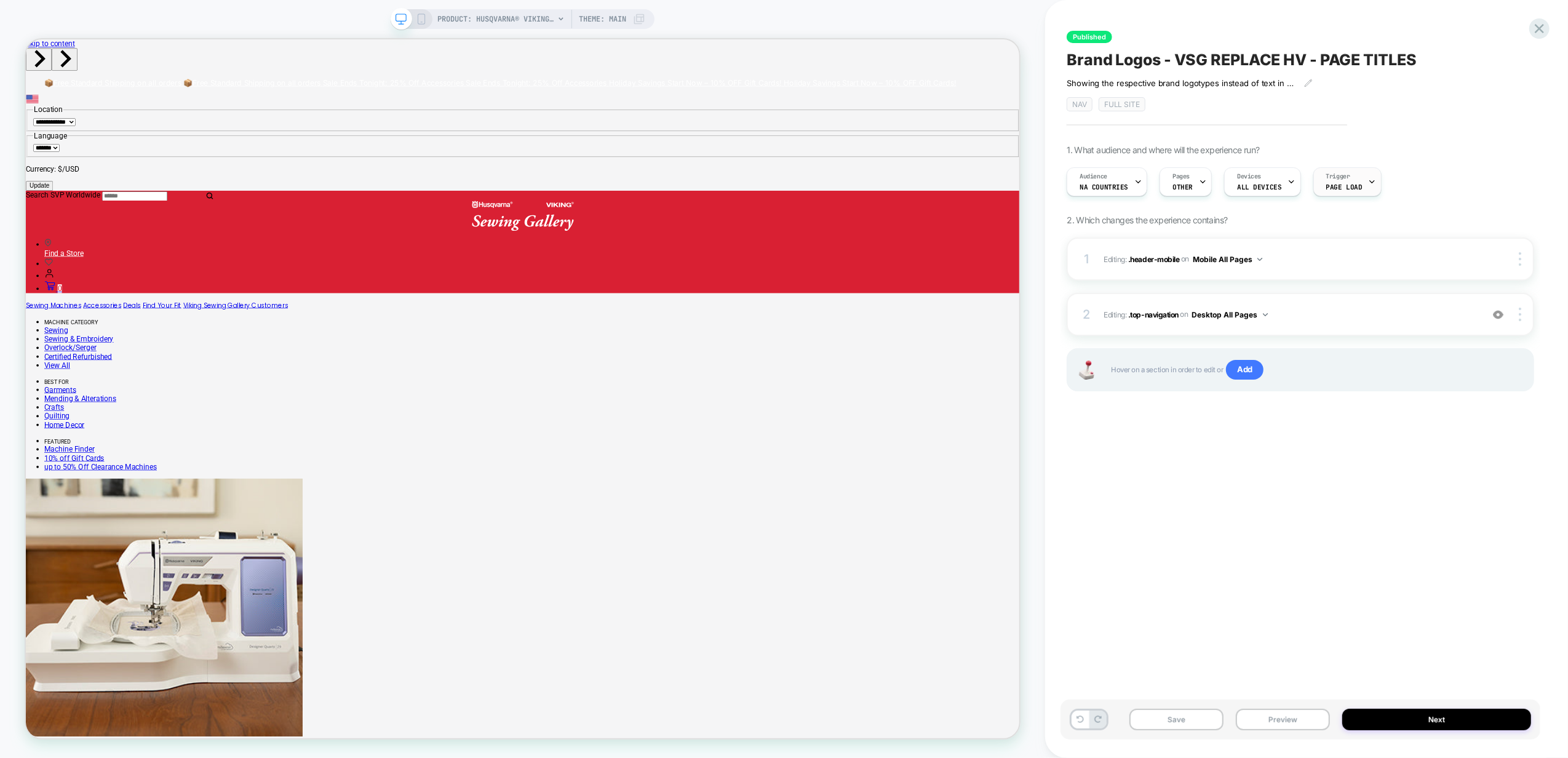
click at [1357, 184] on div "Trigger Page Load" at bounding box center [1344, 181] width 61 height 28
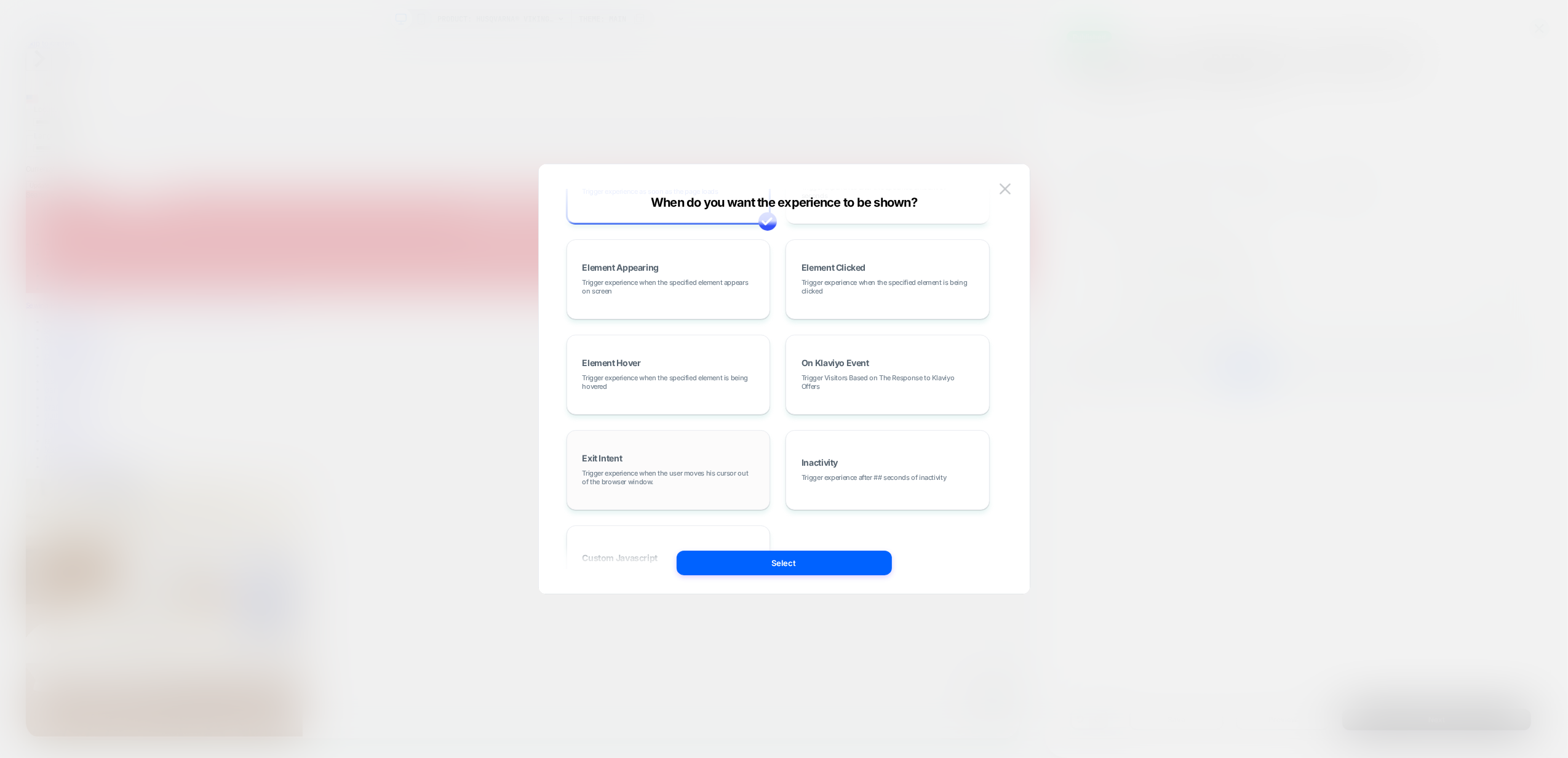
scroll to position [155, 0]
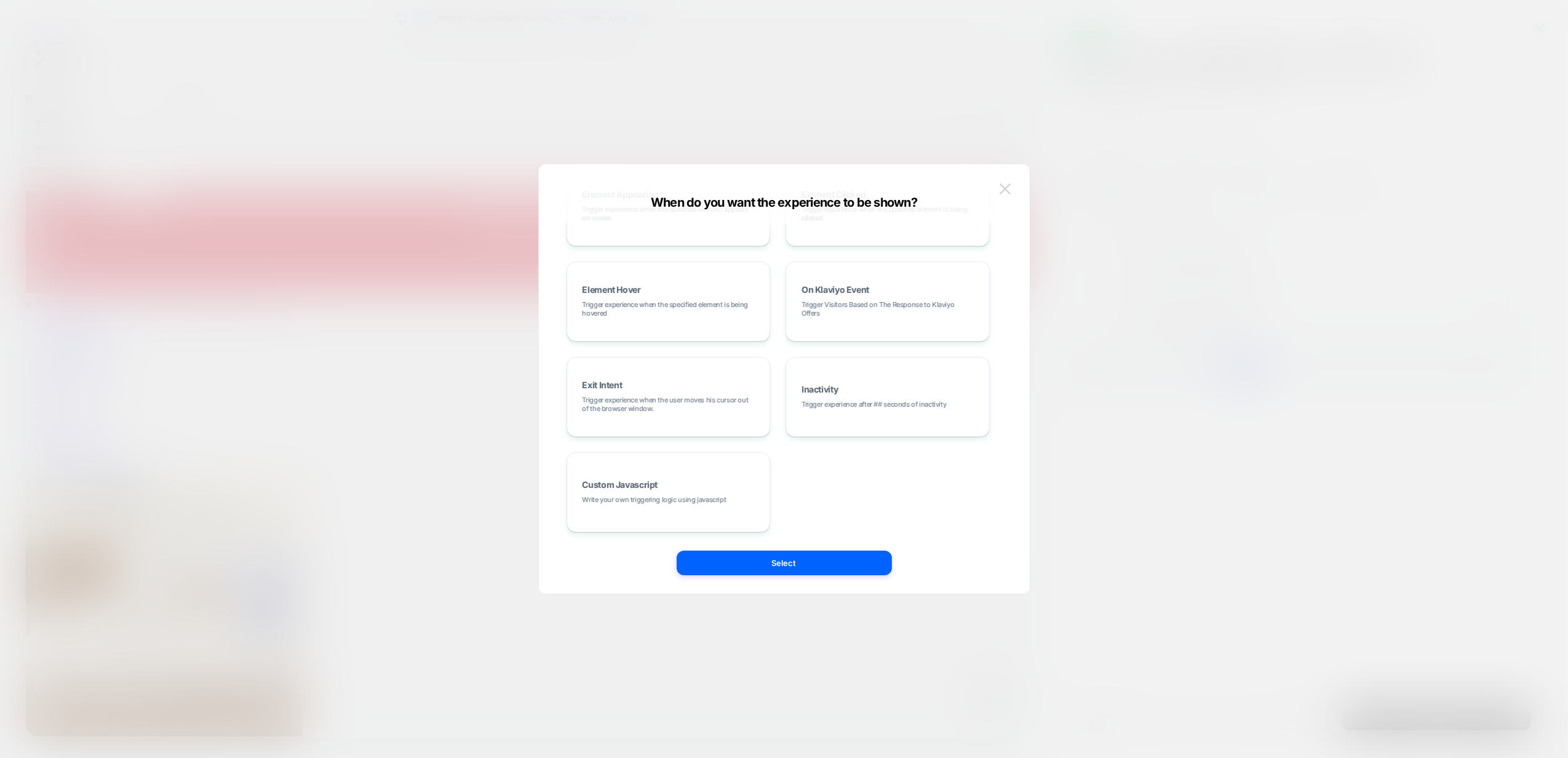
click at [1005, 190] on img at bounding box center [1005, 189] width 11 height 11
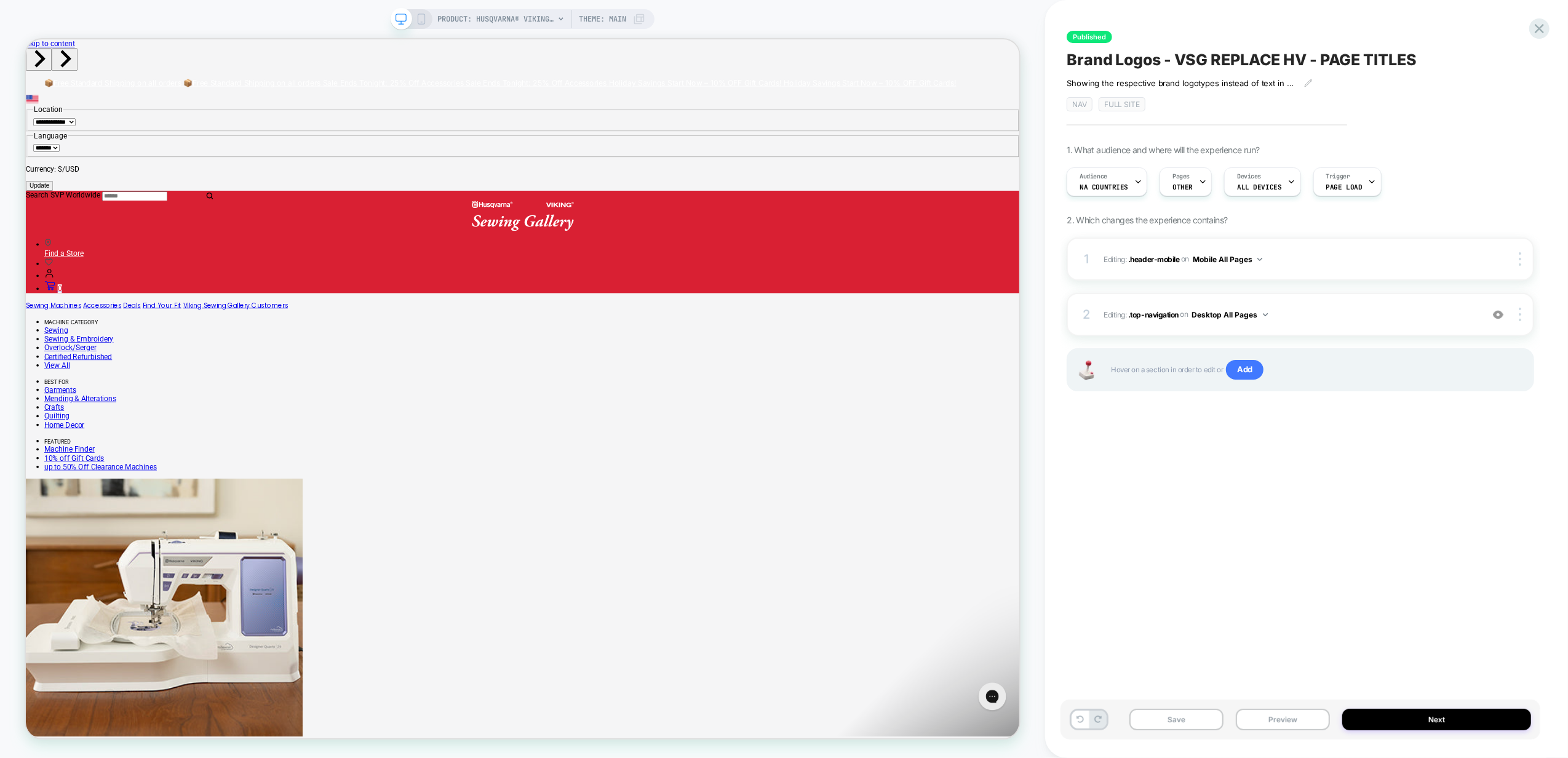
scroll to position [0, 0]
